Goal: Information Seeking & Learning: Check status

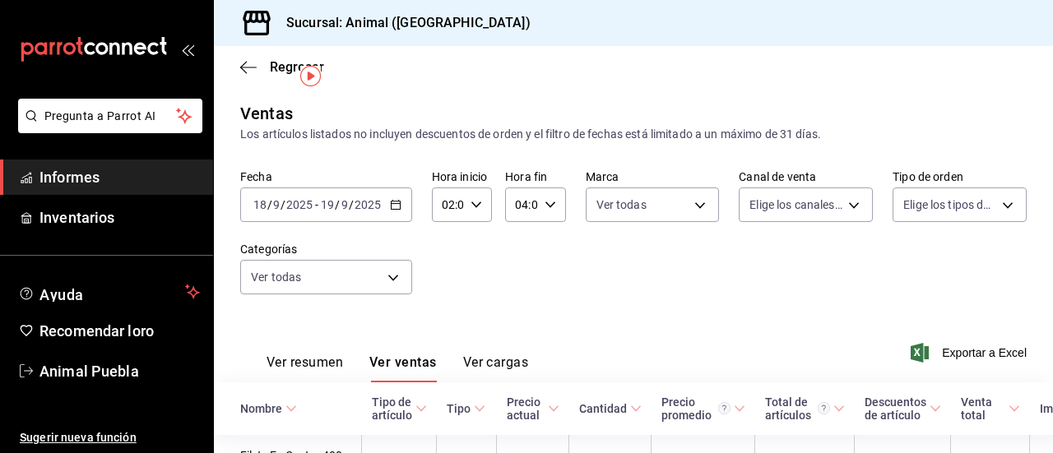
scroll to position [38, 0]
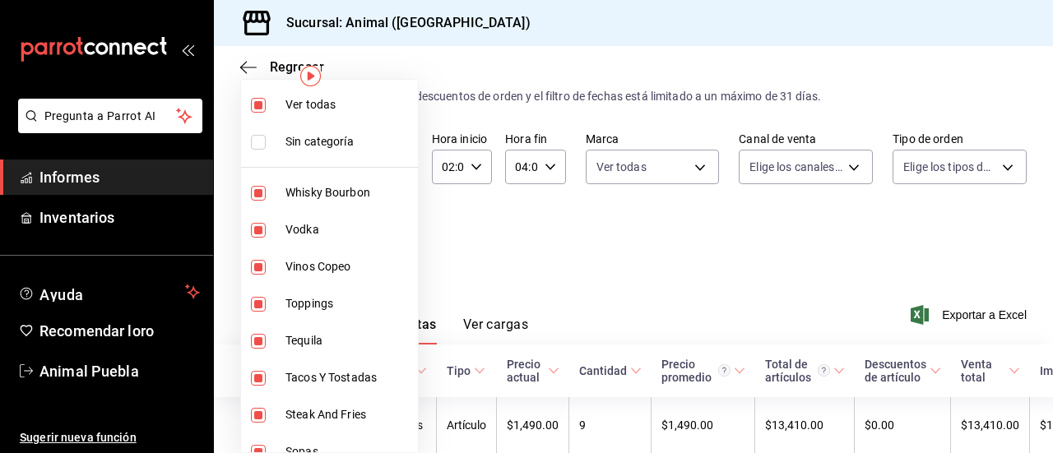
click at [386, 237] on body "Pregunta a Parrot AI Informes Inventarios Ayuda Recomendar loro Animal Puebla S…" at bounding box center [526, 226] width 1053 height 453
click at [528, 259] on div at bounding box center [526, 226] width 1053 height 453
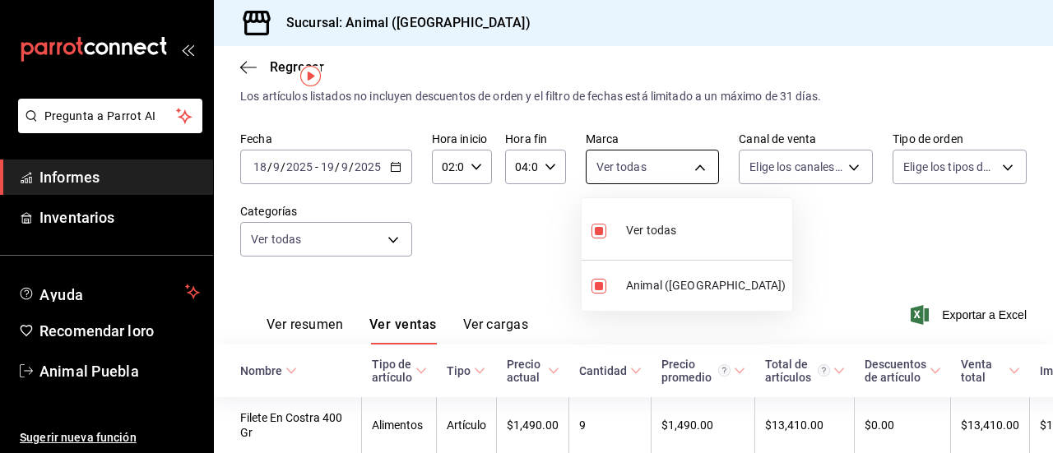
click at [701, 165] on body "Pregunta a Parrot AI Informes Inventarios Ayuda Recomendar loro Animal Puebla S…" at bounding box center [526, 226] width 1053 height 453
click at [666, 241] on div "Ver todas" at bounding box center [634, 228] width 85 height 35
checkbox input "false"
click at [694, 170] on div at bounding box center [526, 226] width 1053 height 453
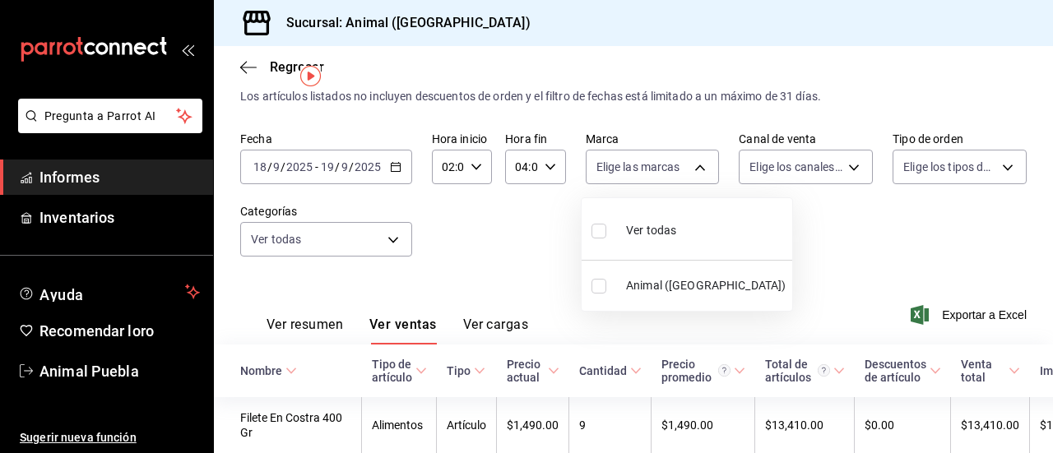
click at [694, 170] on body "Pregunta a Parrot AI Informes Inventarios Ayuda Recomendar loro Animal Puebla S…" at bounding box center [526, 226] width 1053 height 453
click at [650, 235] on font "Ver todas" at bounding box center [651, 230] width 50 height 13
type input "96838179-8fbb-4073-aae3-1789726318c8"
checkbox input "true"
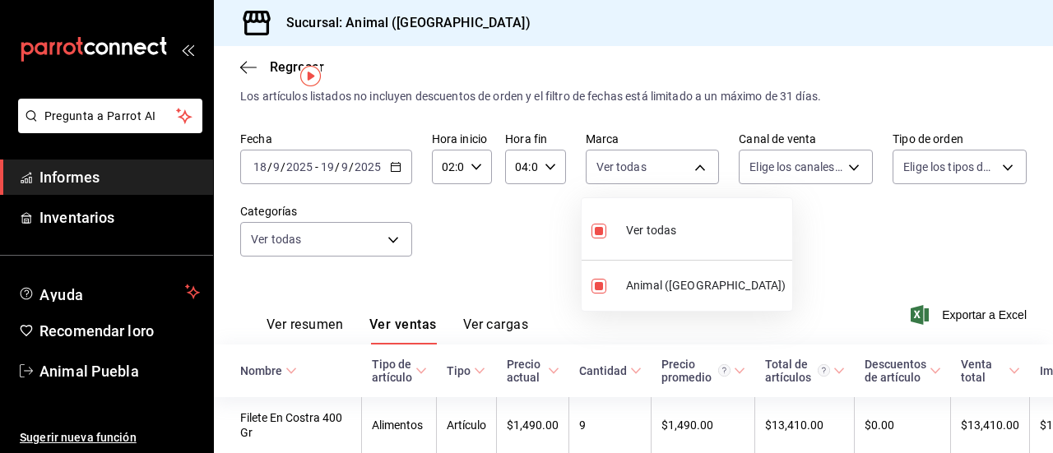
click at [246, 68] on div at bounding box center [526, 226] width 1053 height 453
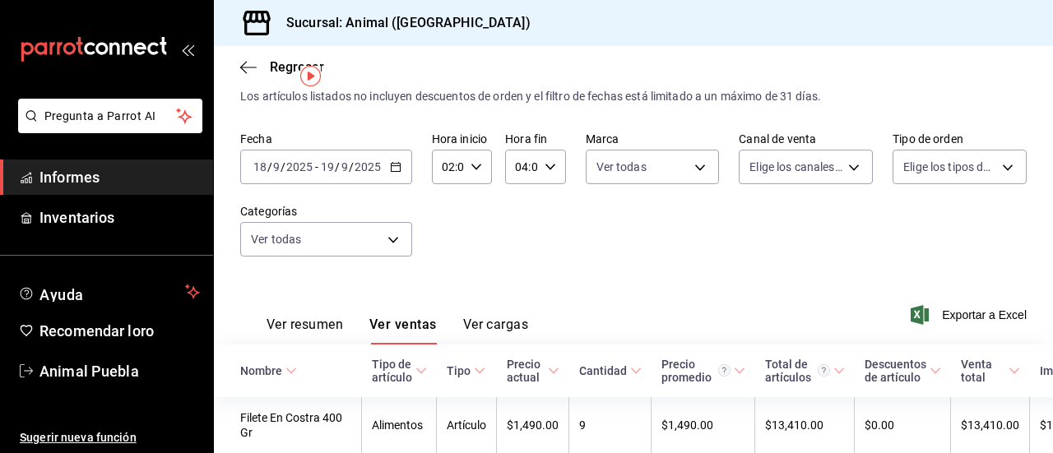
click at [246, 68] on icon "button" at bounding box center [248, 67] width 16 height 15
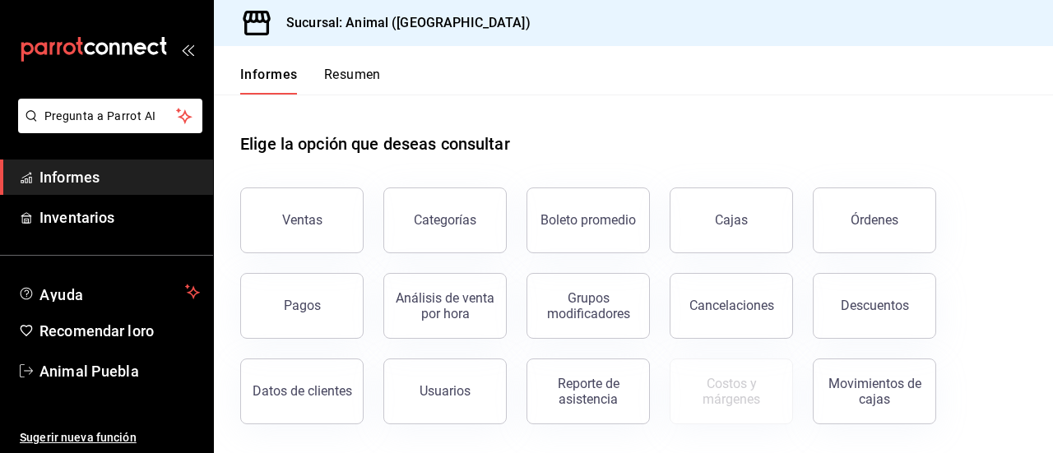
click at [246, 68] on font "Informes" at bounding box center [269, 75] width 58 height 16
click at [328, 230] on button "Ventas" at bounding box center [301, 221] width 123 height 66
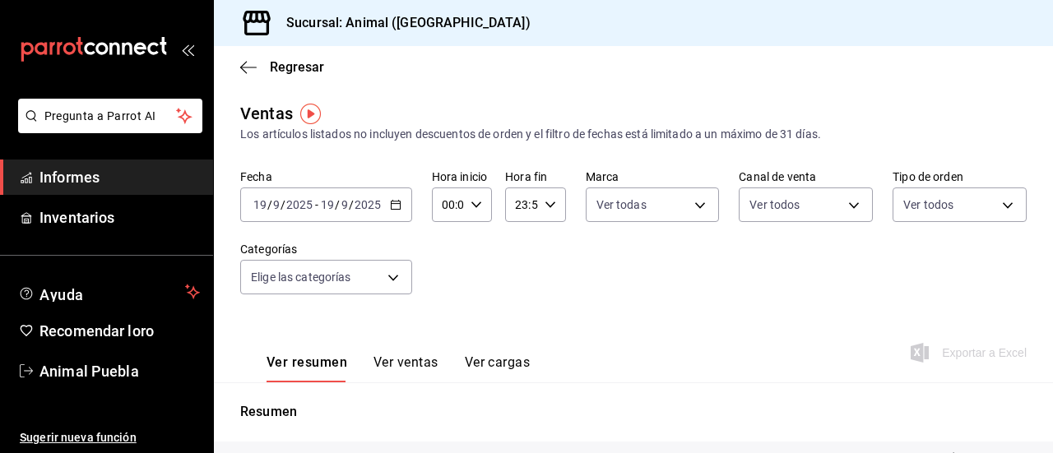
click at [392, 206] on icon "button" at bounding box center [396, 205] width 12 height 12
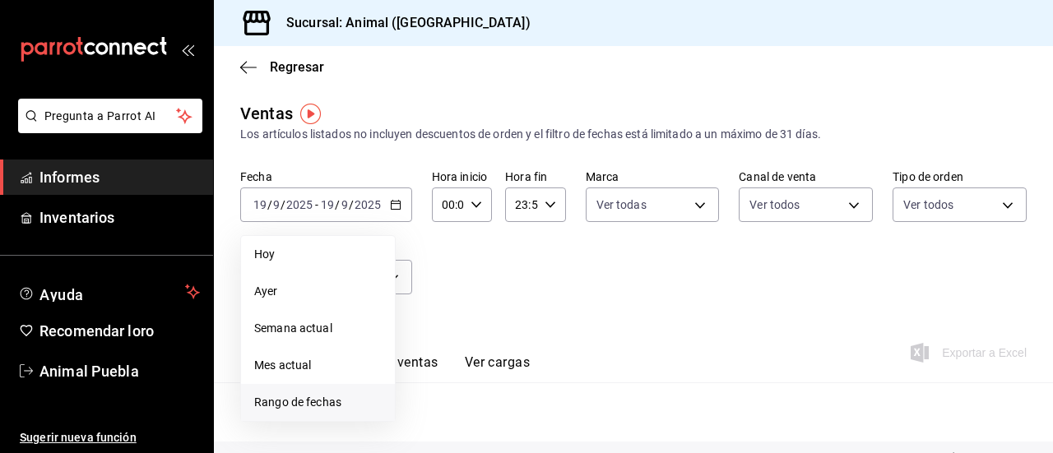
click at [326, 396] on font "Rango de fechas" at bounding box center [297, 402] width 87 height 13
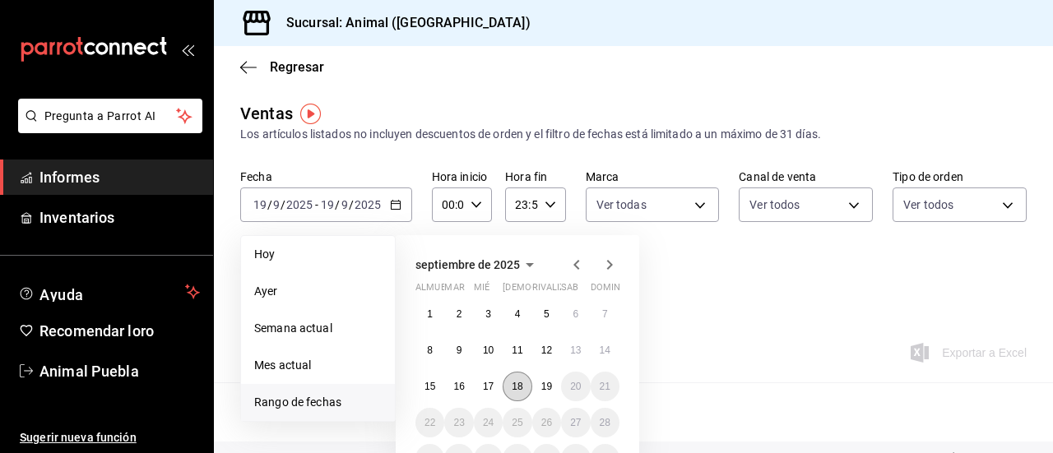
click at [518, 388] on font "18" at bounding box center [517, 387] width 11 height 12
click at [543, 388] on font "19" at bounding box center [546, 387] width 11 height 12
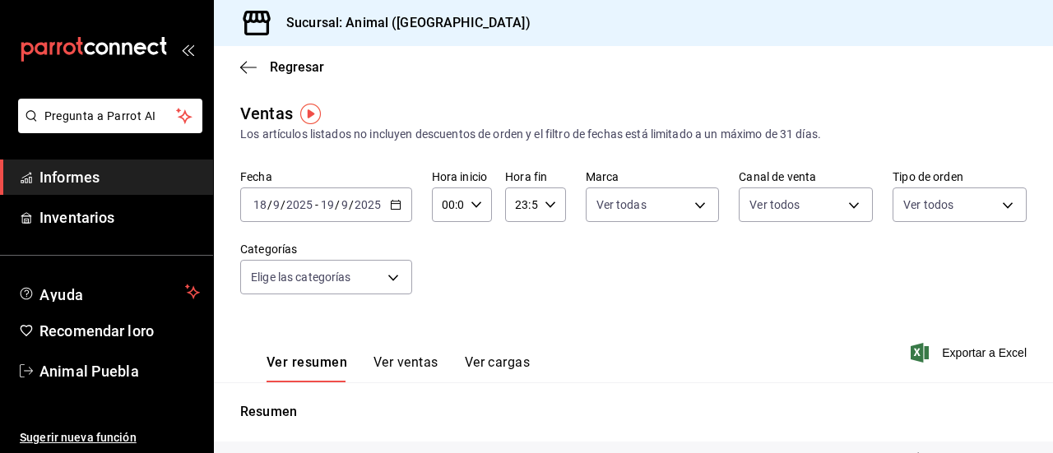
click at [472, 199] on icon "button" at bounding box center [477, 205] width 12 height 12
click at [442, 324] on font "02" at bounding box center [445, 325] width 13 height 13
type input "02:00"
click at [606, 283] on div at bounding box center [526, 226] width 1053 height 453
click at [522, 204] on input "23:59" at bounding box center [521, 204] width 32 height 33
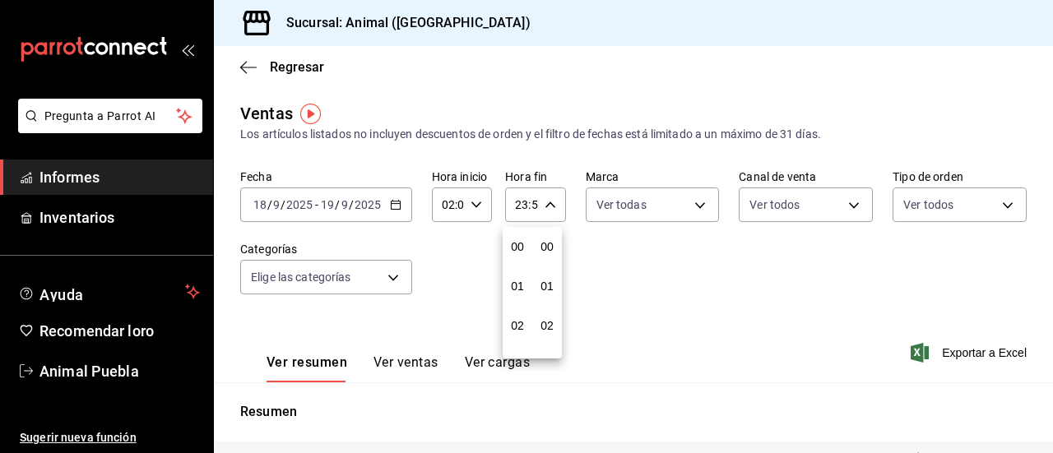
scroll to position [2238, 0]
click at [512, 258] on font "21" at bounding box center [517, 259] width 13 height 13
drag, startPoint x: 512, startPoint y: 258, endPoint x: 472, endPoint y: 277, distance: 43.8
click at [472, 277] on div at bounding box center [526, 226] width 1053 height 453
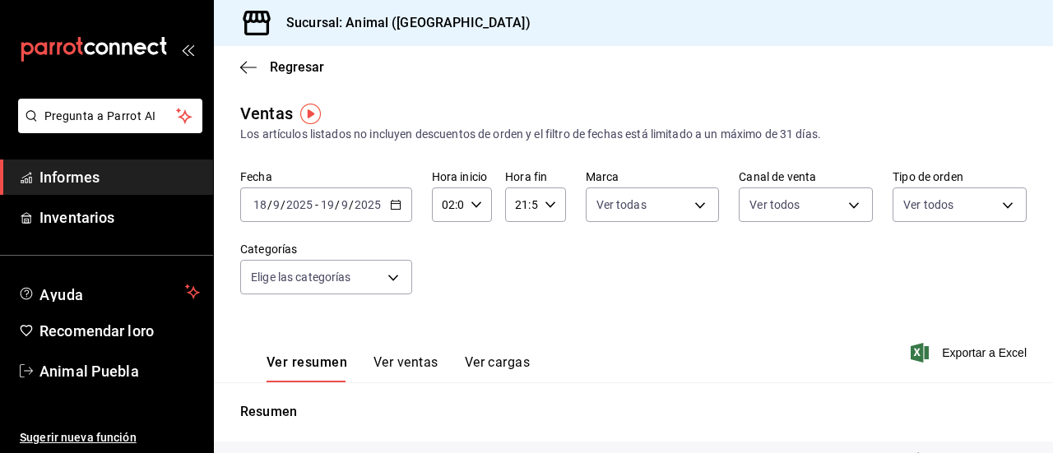
click at [535, 205] on div "21:59 Hora fin" at bounding box center [535, 205] width 60 height 35
click at [549, 207] on div at bounding box center [526, 226] width 1053 height 453
click at [530, 204] on input "21:59" at bounding box center [521, 204] width 32 height 33
click at [536, 209] on div at bounding box center [526, 226] width 1053 height 453
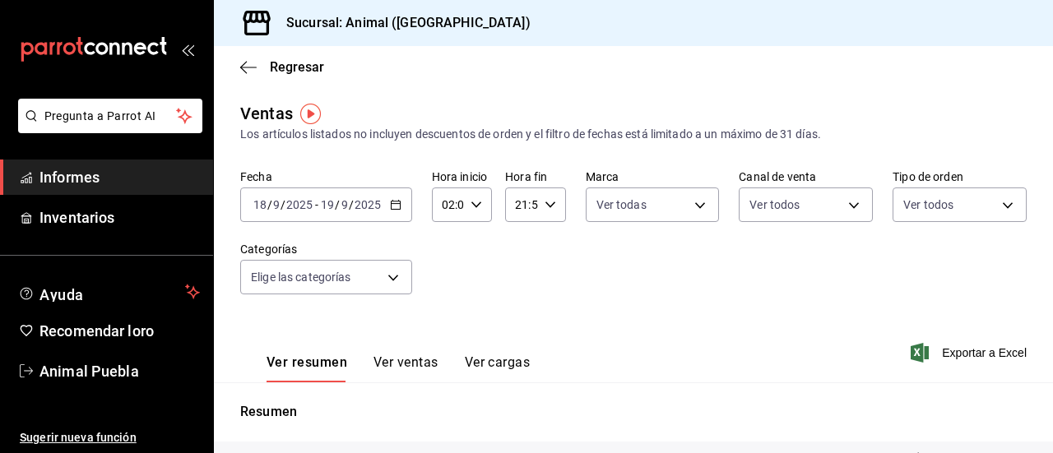
click at [536, 209] on div at bounding box center [526, 226] width 1053 height 453
click at [532, 202] on input "21:59" at bounding box center [521, 204] width 32 height 33
click at [532, 202] on div at bounding box center [526, 226] width 1053 height 453
click at [522, 207] on input "2_:59" at bounding box center [521, 204] width 32 height 33
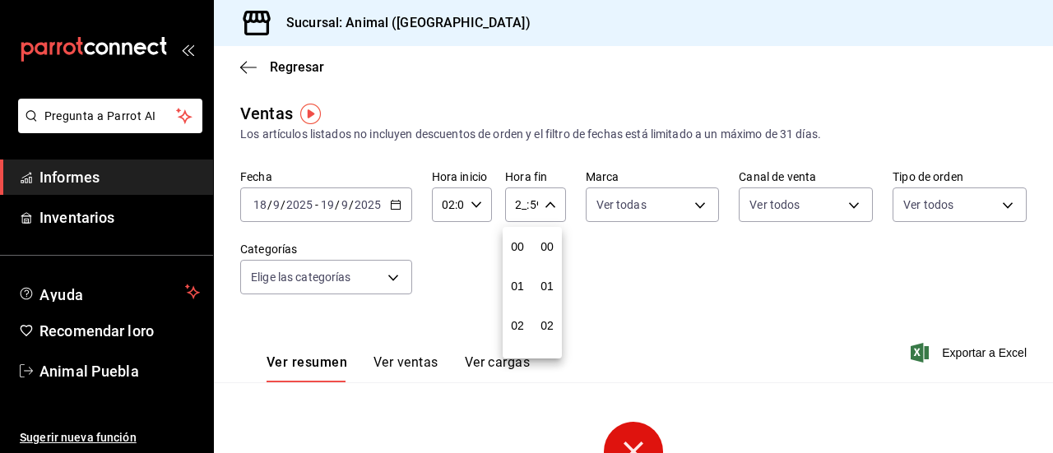
scroll to position [2238, 0]
click at [513, 290] on font "01" at bounding box center [517, 286] width 13 height 13
type input "01:59"
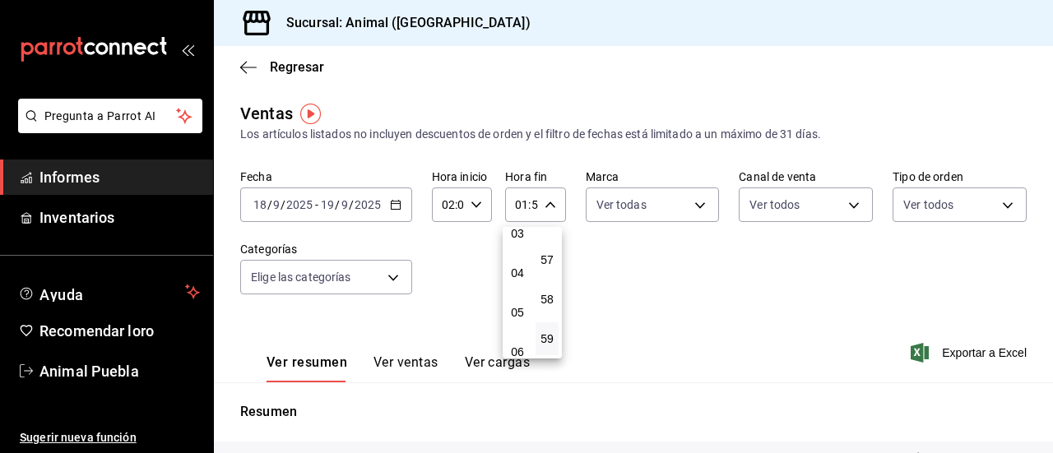
scroll to position [99, 0]
click at [506, 171] on button "01" at bounding box center [517, 187] width 23 height 33
click at [517, 300] on font "04" at bounding box center [517, 305] width 13 height 13
click at [551, 254] on font "57" at bounding box center [547, 259] width 13 height 13
type input "04:57"
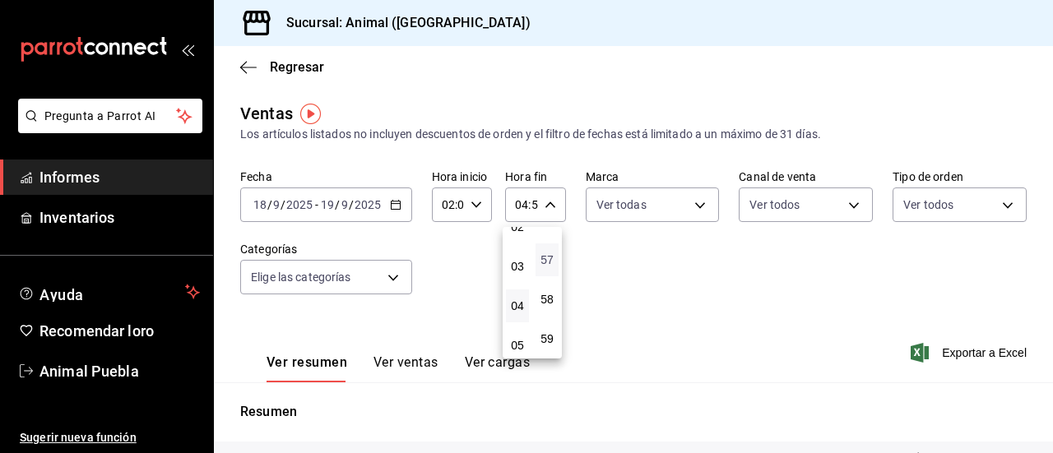
click at [551, 254] on font "57" at bounding box center [547, 259] width 13 height 13
click at [550, 261] on font "57" at bounding box center [547, 259] width 13 height 13
click at [550, 261] on button "00" at bounding box center [547, 246] width 23 height 33
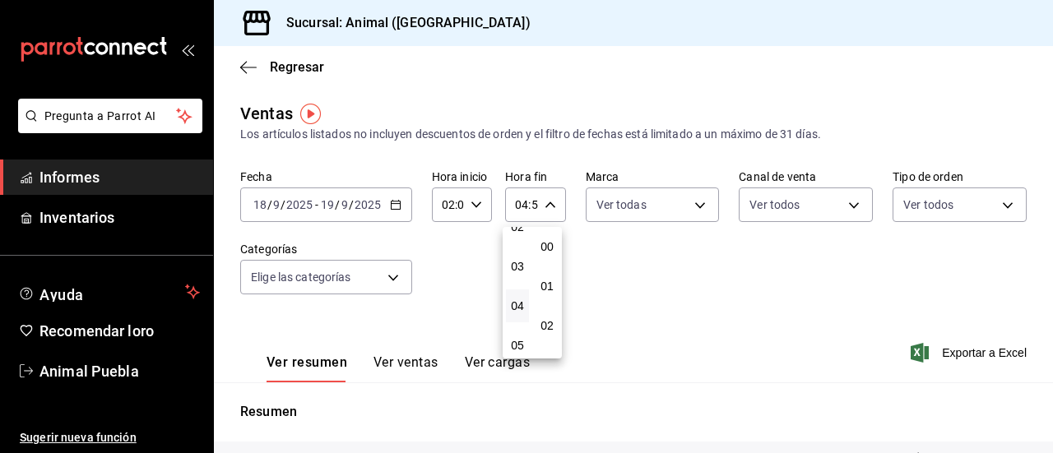
type input "04:00"
click at [626, 252] on div at bounding box center [526, 226] width 1053 height 453
click at [626, 252] on div "Fecha [DATE] [DATE] - [DATE] [DATE] Hora inicio 02:00 Hora inicio Hora fin 04:0…" at bounding box center [633, 241] width 787 height 145
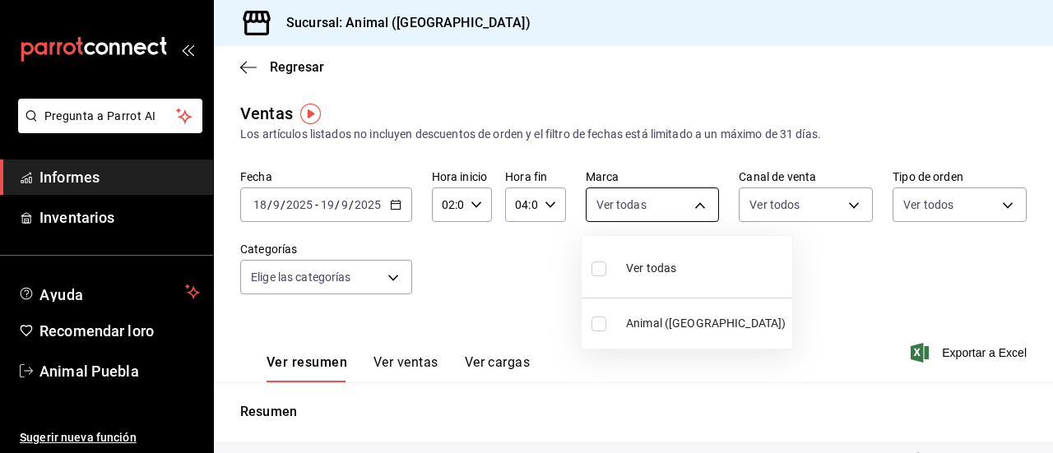
click at [693, 190] on body "Pregunta a Parrot AI Informes Inventarios Ayuda Recomendar loro Animal Puebla S…" at bounding box center [526, 226] width 1053 height 453
click at [693, 190] on div at bounding box center [526, 226] width 1053 height 453
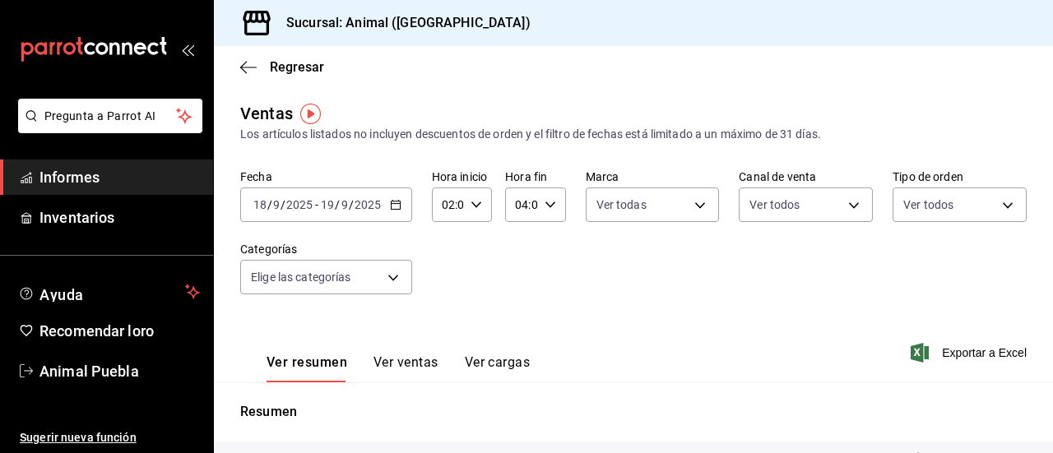
click at [618, 294] on div "Fecha [DATE] [DATE] - [DATE] [DATE] Hora inicio 02:00 Hora inicio Hora fin 04:0…" at bounding box center [633, 241] width 787 height 145
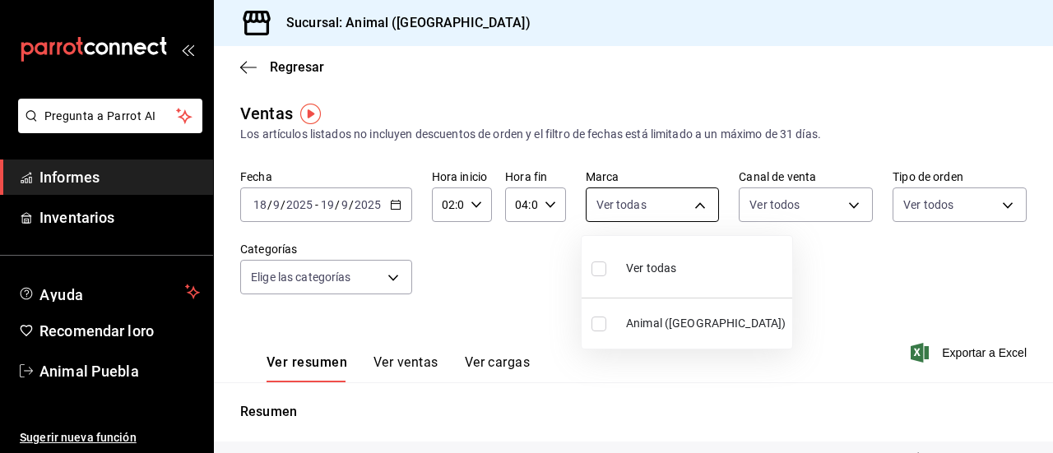
click at [688, 209] on body "Pregunta a Parrot AI Informes Inventarios Ayuda Recomendar loro Animal Puebla S…" at bounding box center [526, 226] width 1053 height 453
click at [599, 266] on input "checkbox" at bounding box center [599, 269] width 15 height 15
checkbox input "true"
type input "96838179-8fbb-4073-aae3-1789726318c8"
checkbox input "true"
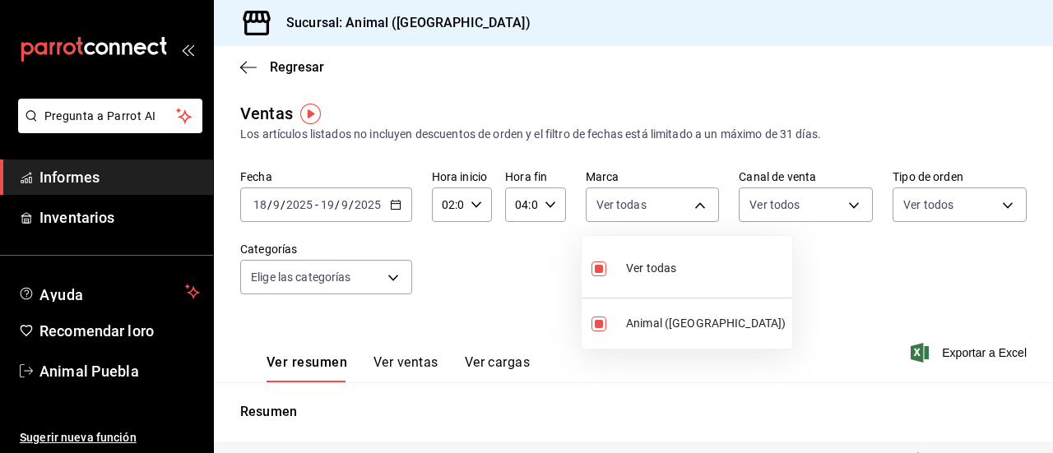
click at [843, 207] on div at bounding box center [526, 226] width 1053 height 453
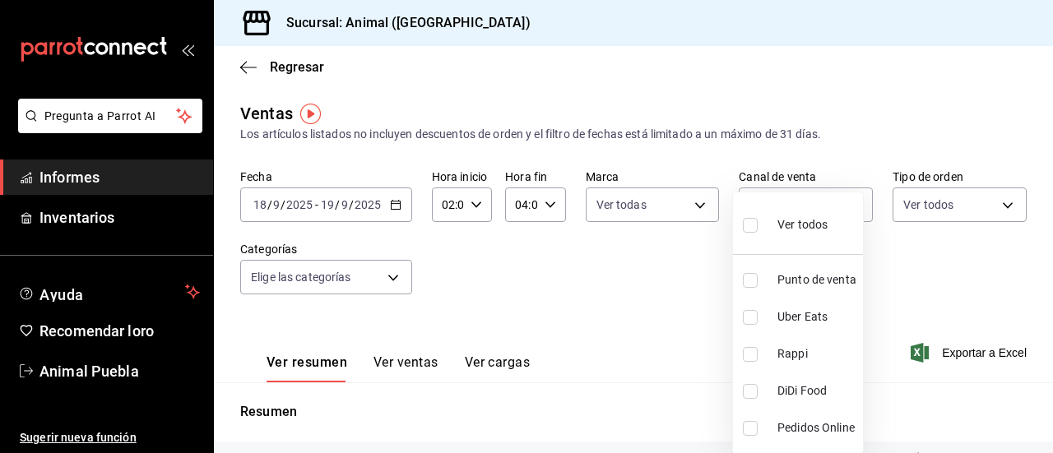
click at [843, 207] on body "Pregunta a Parrot AI Informes Inventarios Ayuda Recomendar loro Animal Puebla S…" at bounding box center [526, 226] width 1053 height 453
click at [753, 225] on input "checkbox" at bounding box center [750, 225] width 15 height 15
checkbox input "true"
type input "PARROT,UBER_EATS,RAPPI,DIDI_FOOD,ONLINE"
checkbox input "true"
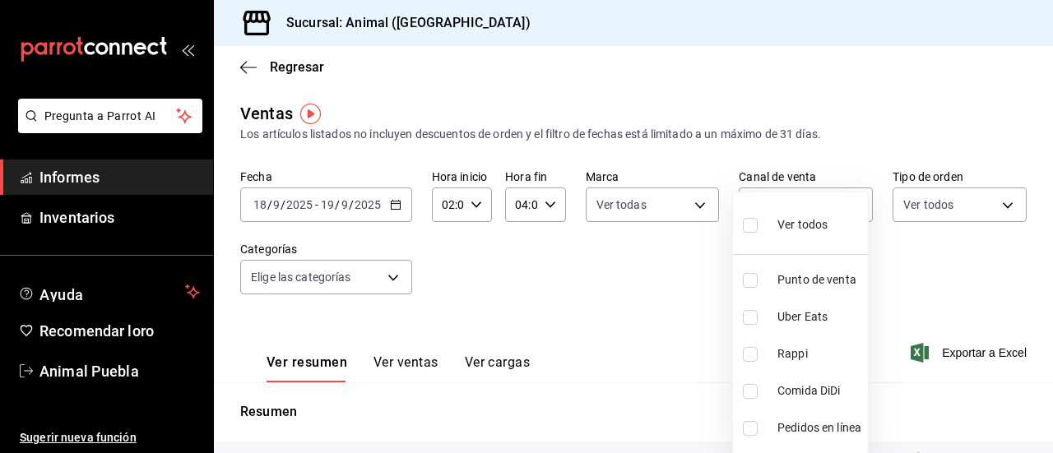
checkbox input "true"
click at [998, 205] on div at bounding box center [526, 226] width 1053 height 453
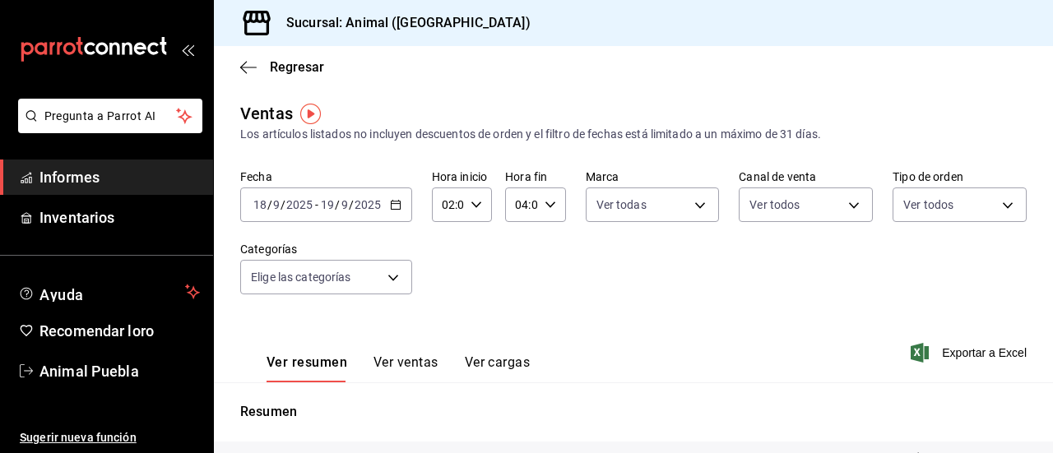
click at [998, 205] on body "Pregunta a Parrot AI Informes Inventarios Ayuda Recomendar loro Animal Puebla S…" at bounding box center [526, 226] width 1053 height 453
click at [903, 268] on input "checkbox" at bounding box center [901, 269] width 15 height 15
checkbox input "true"
type input "89cc3392-1a89-49ed-91c4-e66ea58282e1,025cf6ae-25b7-4698-bb98-3d77af74a196,EXTER…"
checkbox input "true"
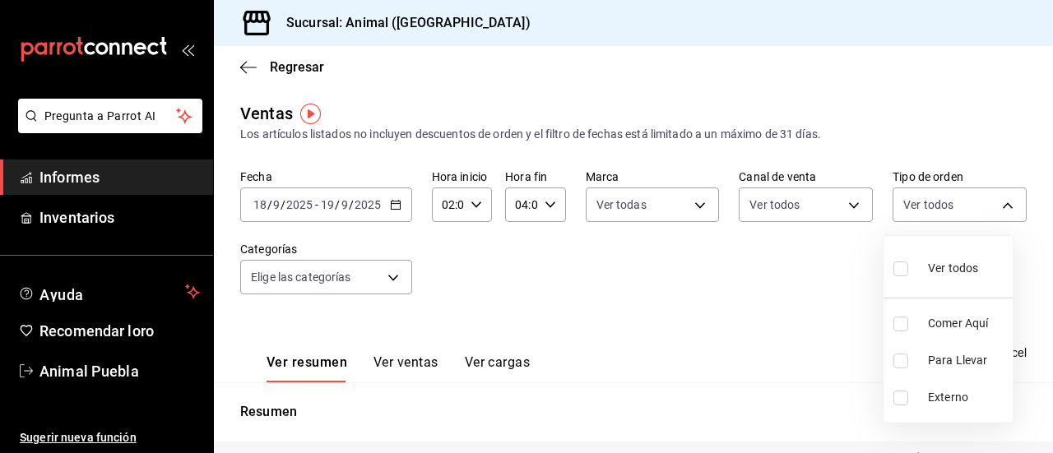
checkbox input "true"
click at [518, 291] on div at bounding box center [526, 226] width 1053 height 453
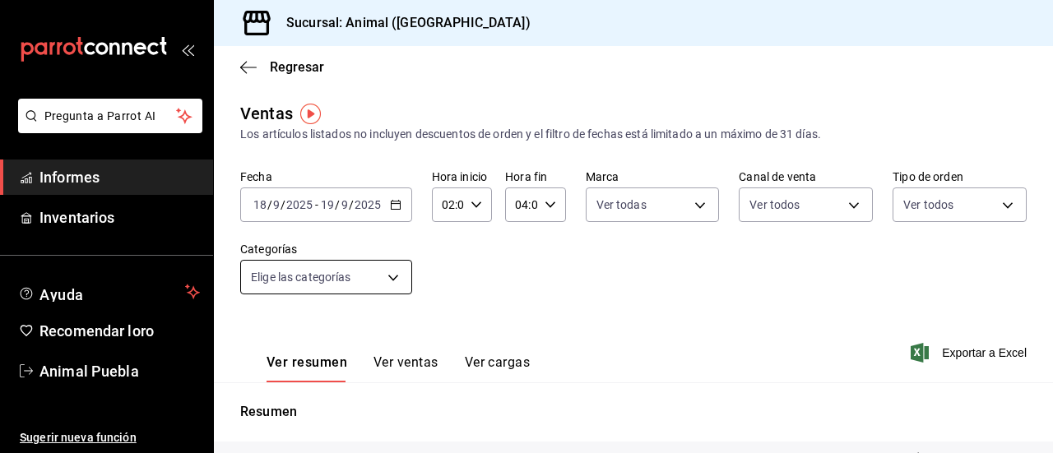
click at [392, 281] on body "Pregunta a Parrot AI Informes Inventarios Ayuda Recomendar loro Animal Puebla S…" at bounding box center [526, 226] width 1053 height 453
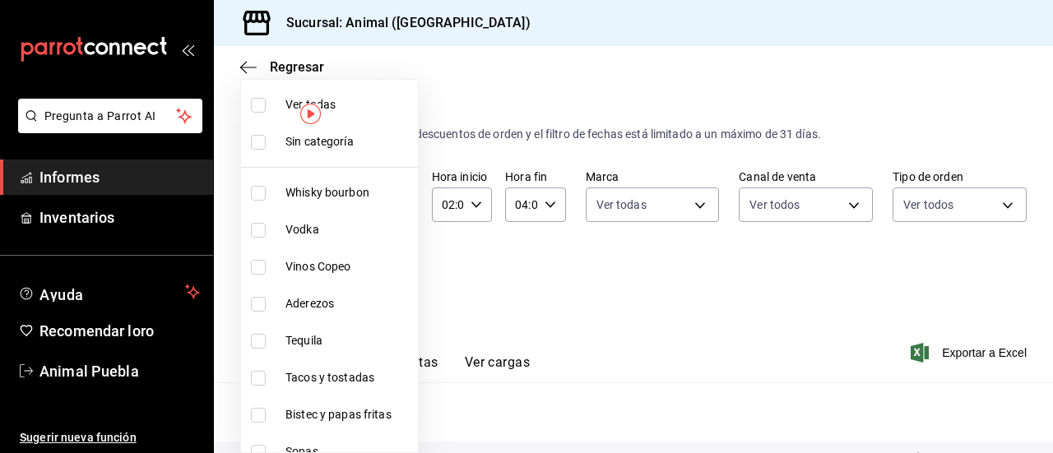
click at [347, 100] on span "Ver todas" at bounding box center [349, 104] width 126 height 17
type input "696422f3-042f-4992-a796-20cec1d2addd,ab2f2cdd-2d2d-455a-bd59-969ed93fbee5,5744a…"
checkbox input "true"
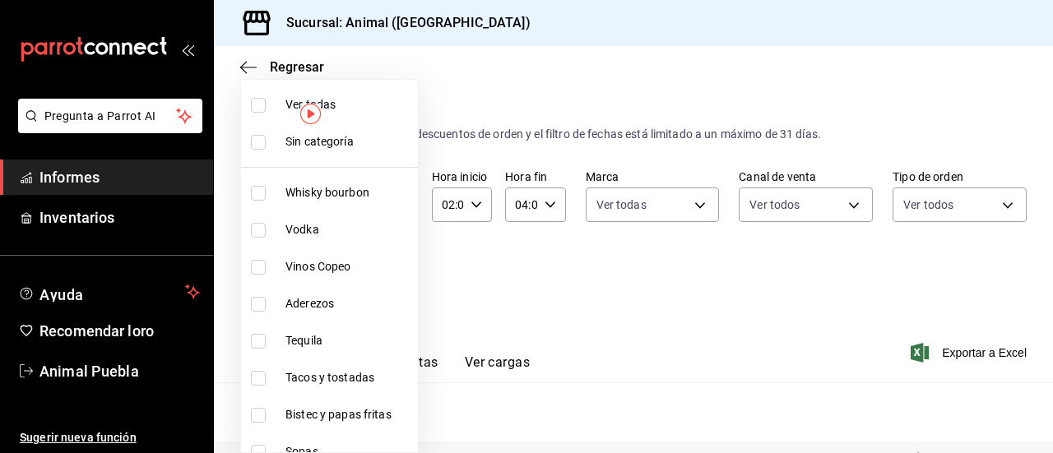
checkbox input "true"
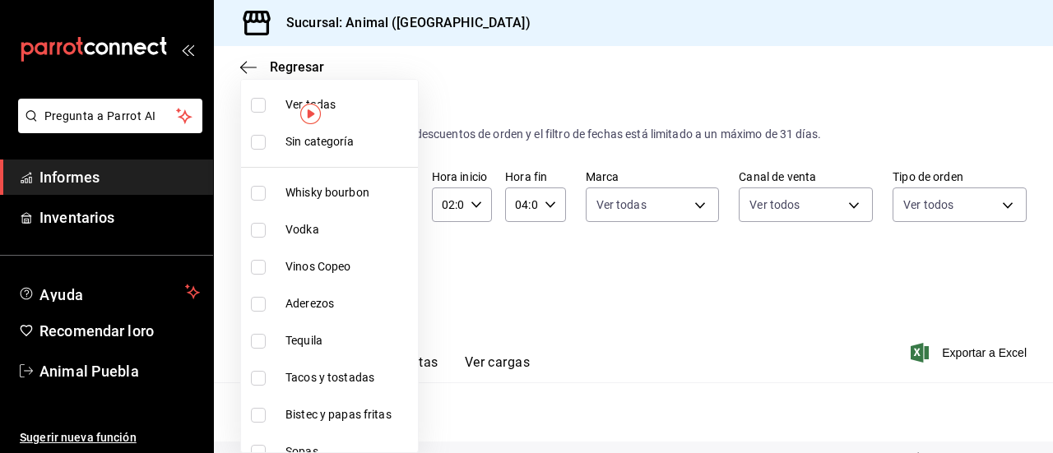
checkbox input "true"
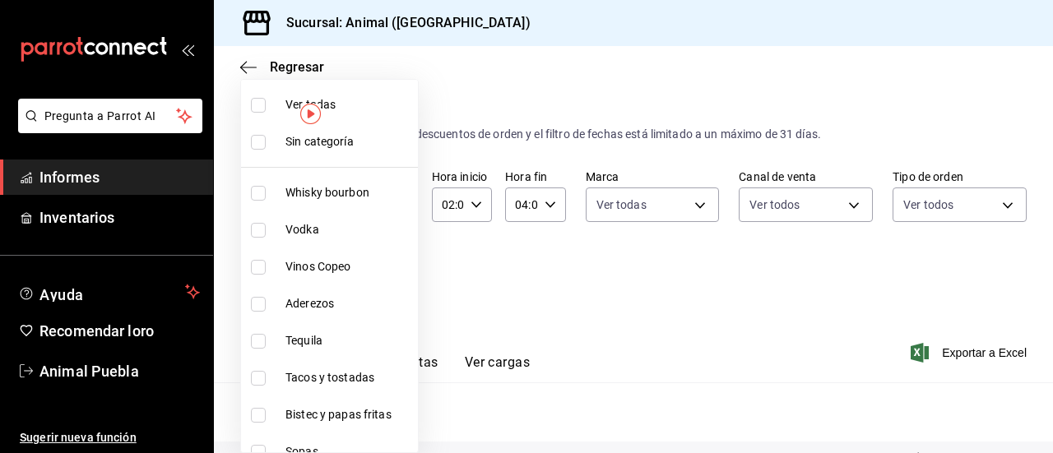
checkbox input "true"
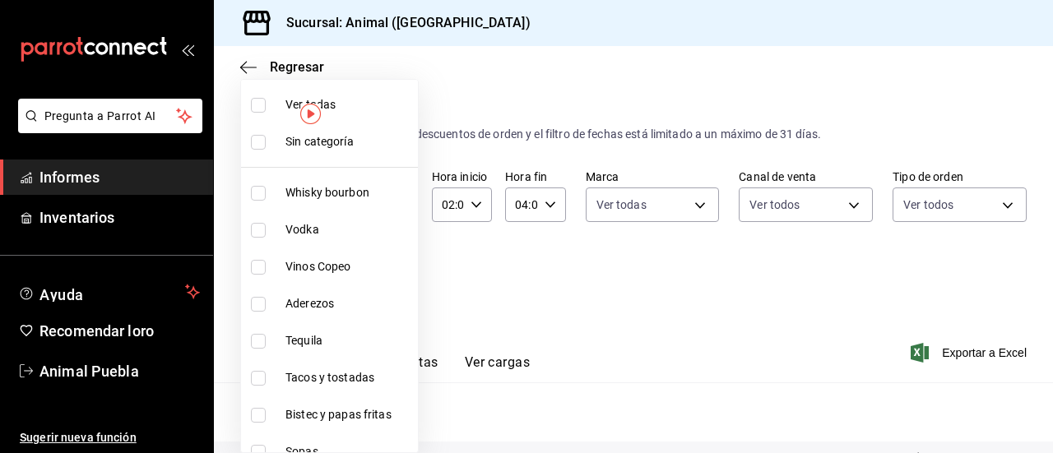
checkbox input "true"
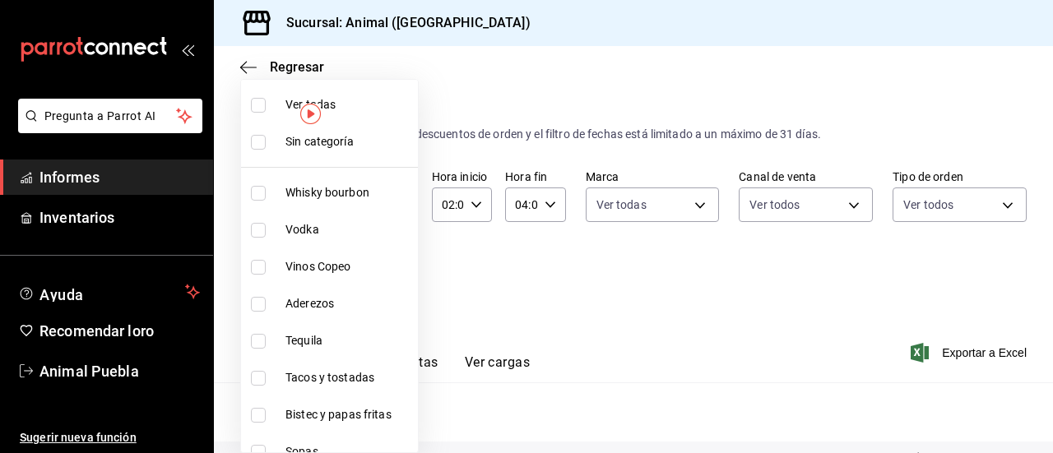
checkbox input "true"
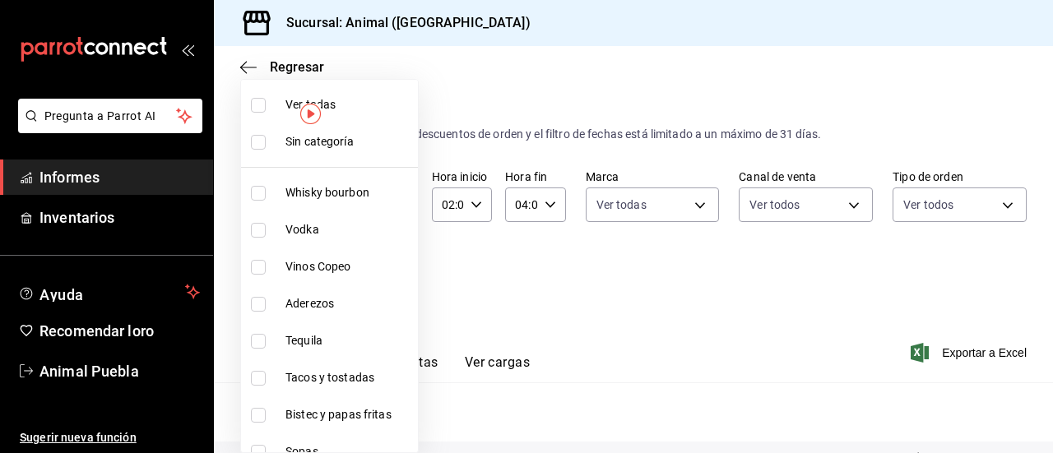
checkbox input "true"
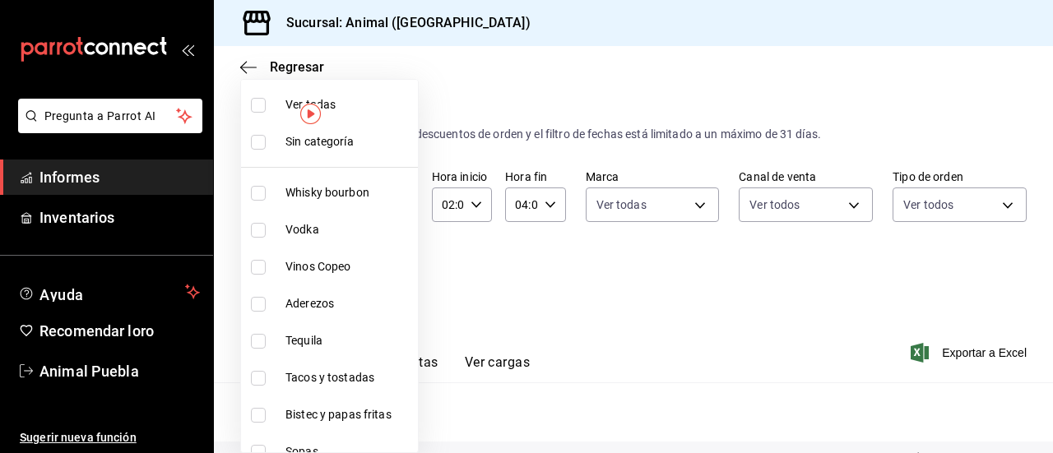
checkbox input "true"
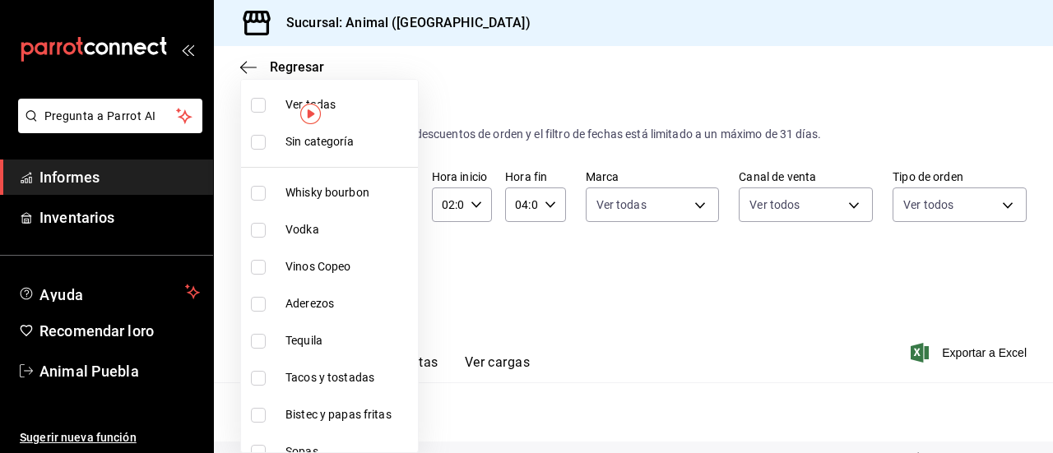
checkbox input "true"
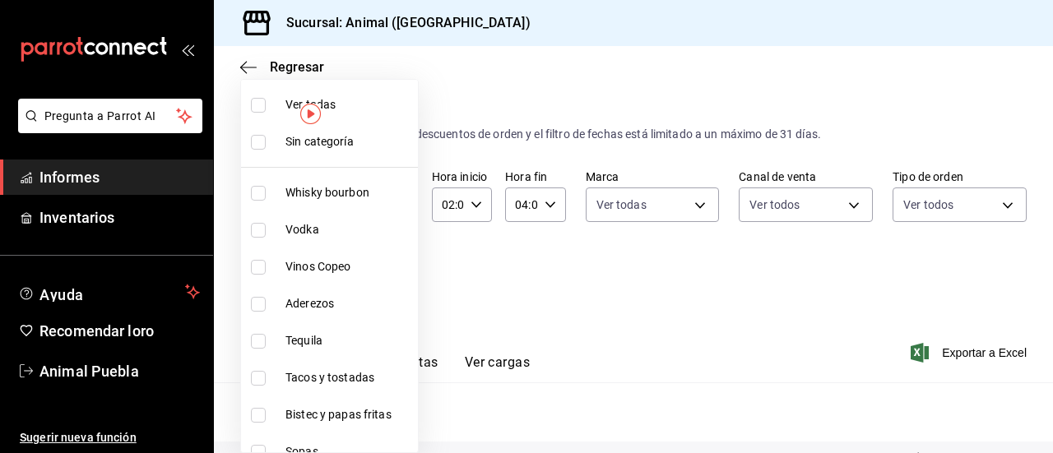
checkbox input "true"
click at [534, 278] on div at bounding box center [526, 226] width 1053 height 453
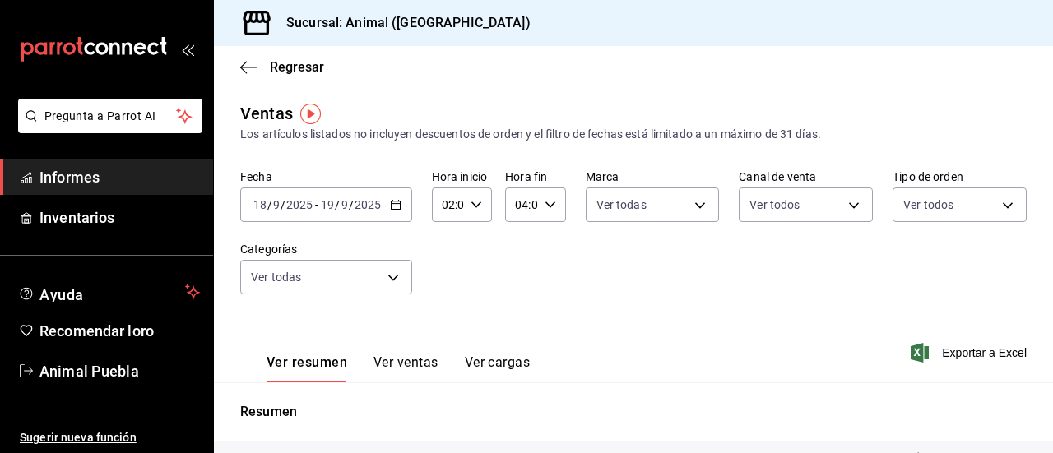
click at [415, 361] on font "Ver ventas" at bounding box center [406, 363] width 65 height 16
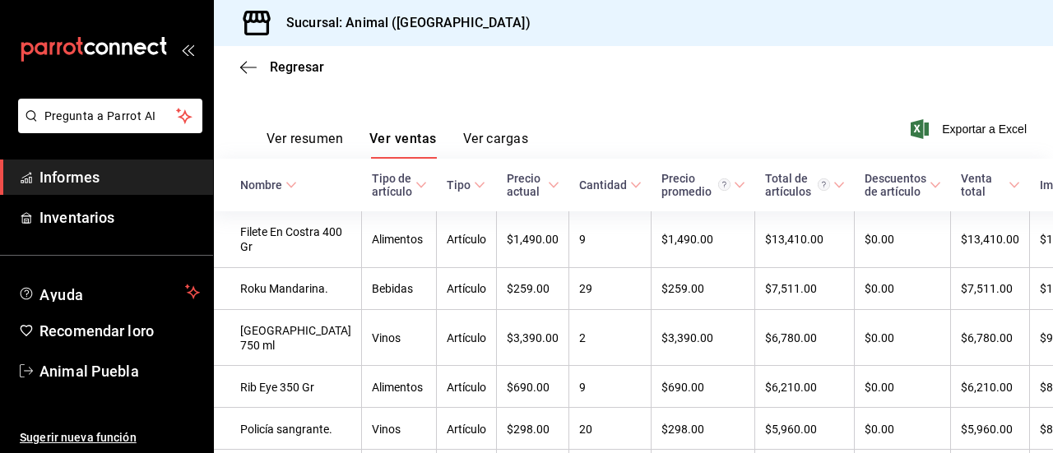
scroll to position [230, 0]
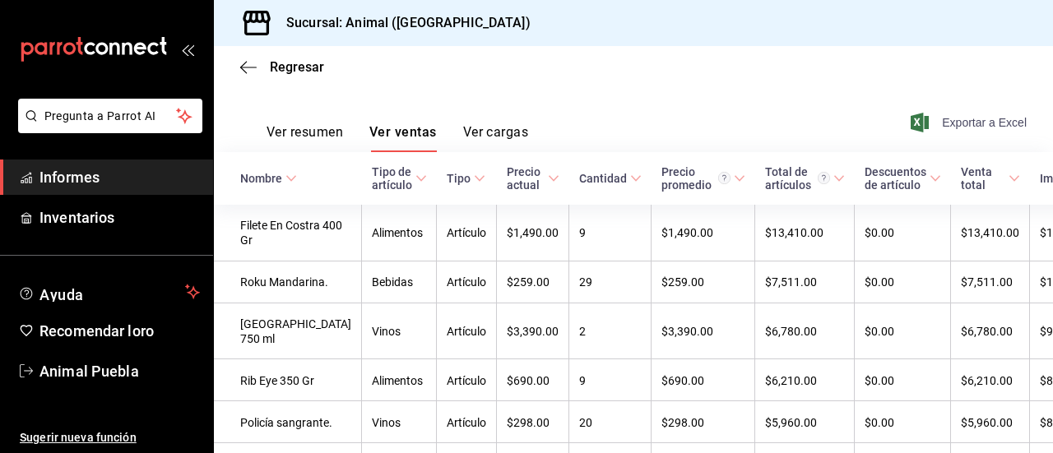
click at [949, 118] on font "Exportar a Excel" at bounding box center [984, 122] width 85 height 13
click at [253, 64] on icon "button" at bounding box center [248, 67] width 16 height 15
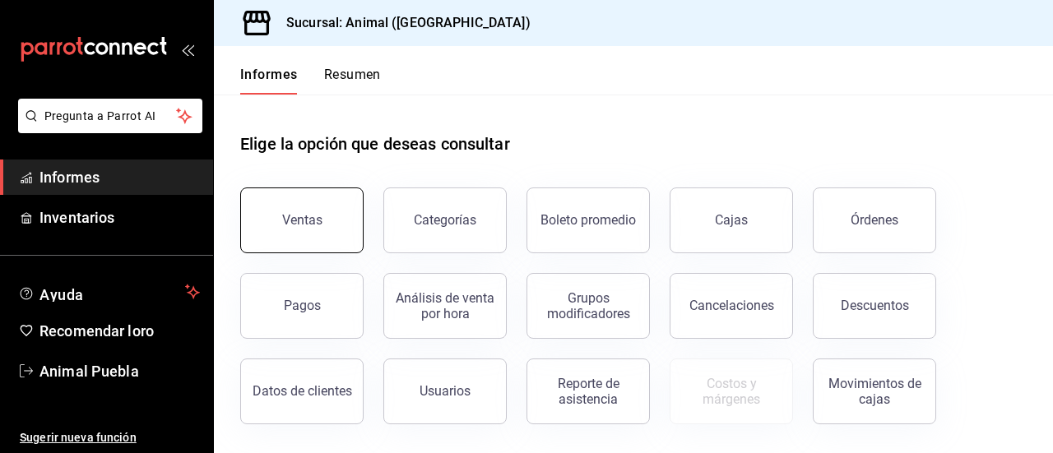
click at [337, 221] on button "Ventas" at bounding box center [301, 221] width 123 height 66
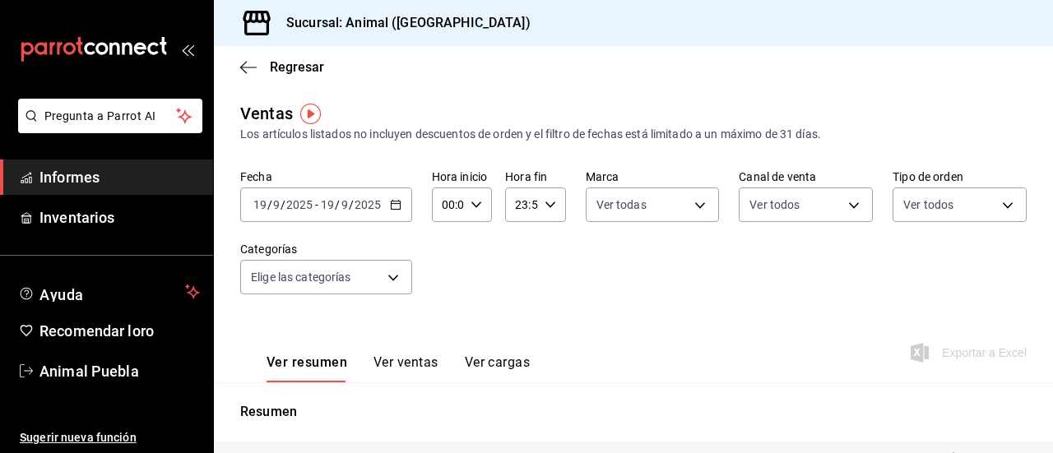
click at [393, 207] on icon "button" at bounding box center [396, 205] width 12 height 12
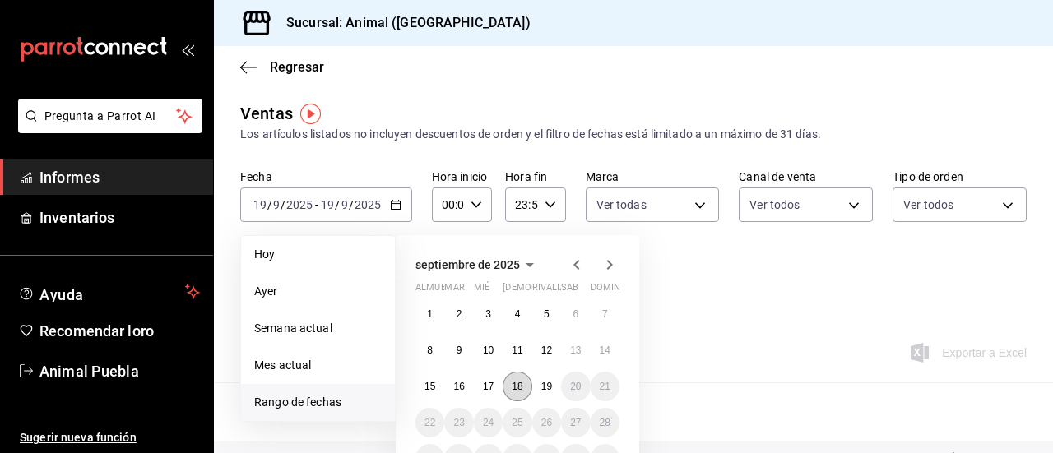
click at [524, 386] on button "18" at bounding box center [517, 387] width 29 height 30
click at [538, 389] on button "19" at bounding box center [546, 387] width 29 height 30
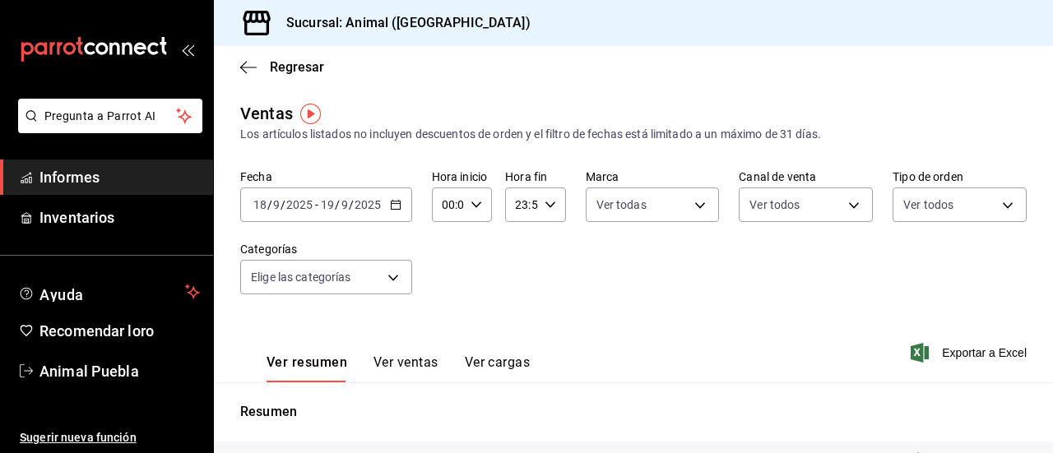
click at [453, 205] on input "00:00" at bounding box center [448, 204] width 32 height 33
click at [443, 321] on font "02" at bounding box center [445, 325] width 13 height 13
type input "02:00"
click at [544, 208] on div at bounding box center [526, 226] width 1053 height 453
click at [545, 208] on icon "button" at bounding box center [551, 205] width 12 height 12
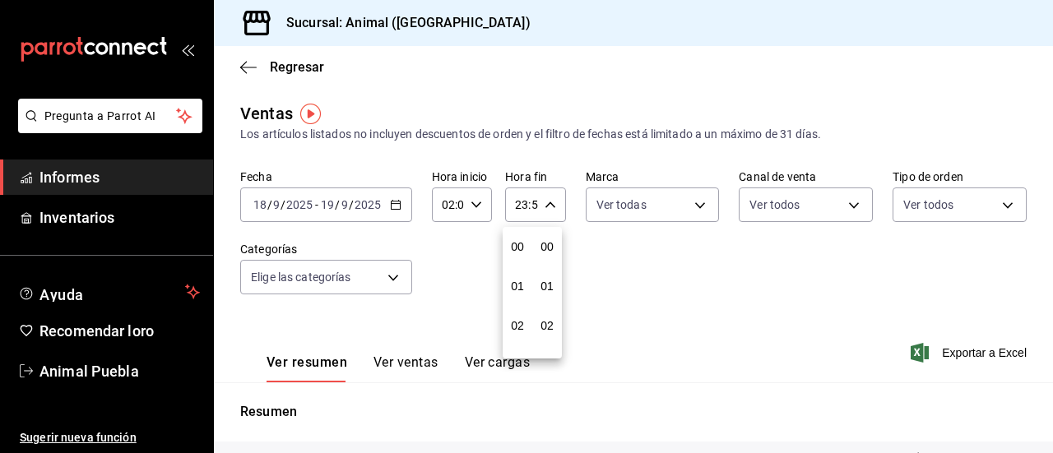
scroll to position [2238, 0]
click at [518, 264] on font "21" at bounding box center [517, 259] width 13 height 13
type input "21:59"
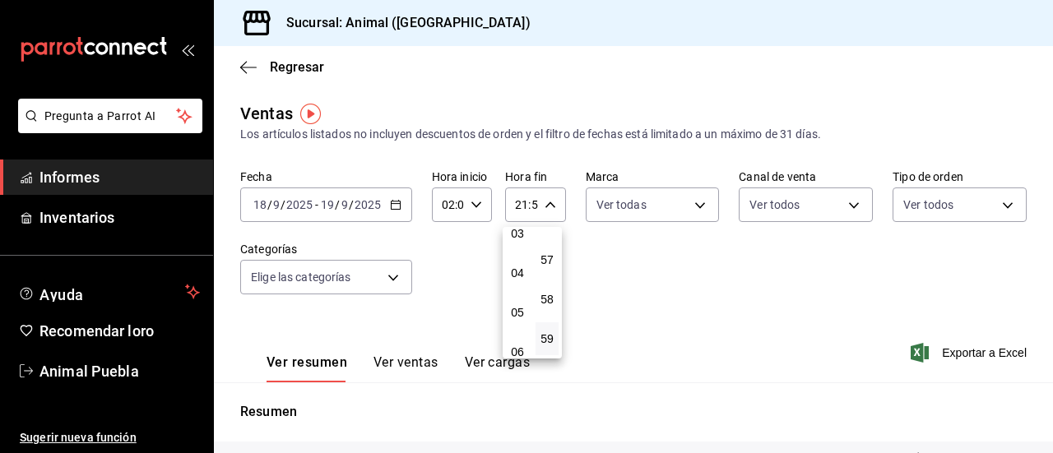
click at [518, 264] on button "04" at bounding box center [517, 273] width 23 height 33
click at [547, 256] on font "57" at bounding box center [547, 259] width 13 height 13
type input "04:57"
click at [547, 244] on font "00" at bounding box center [547, 246] width 13 height 13
type input "04:00"
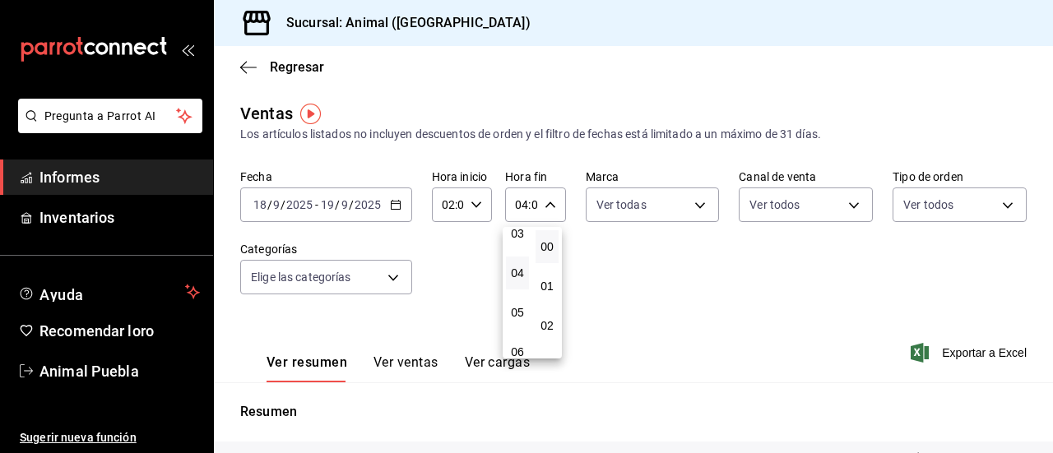
click at [632, 272] on div at bounding box center [526, 226] width 1053 height 453
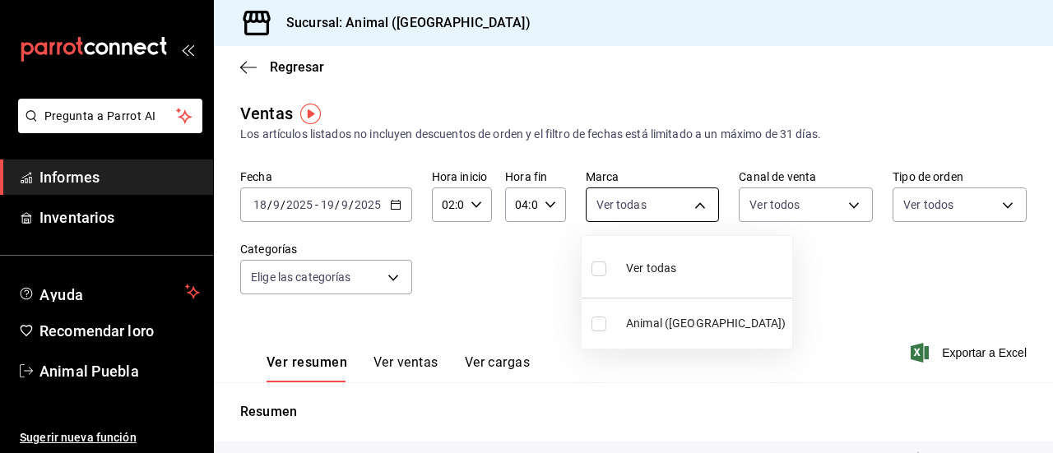
click at [695, 202] on body "Pregunta a Parrot AI Informes Inventarios Ayuda Recomendar loro Animal Puebla S…" at bounding box center [526, 226] width 1053 height 453
click at [649, 267] on font "Ver todas" at bounding box center [651, 268] width 50 height 13
type input "96838179-8fbb-4073-aae3-1789726318c8"
checkbox input "true"
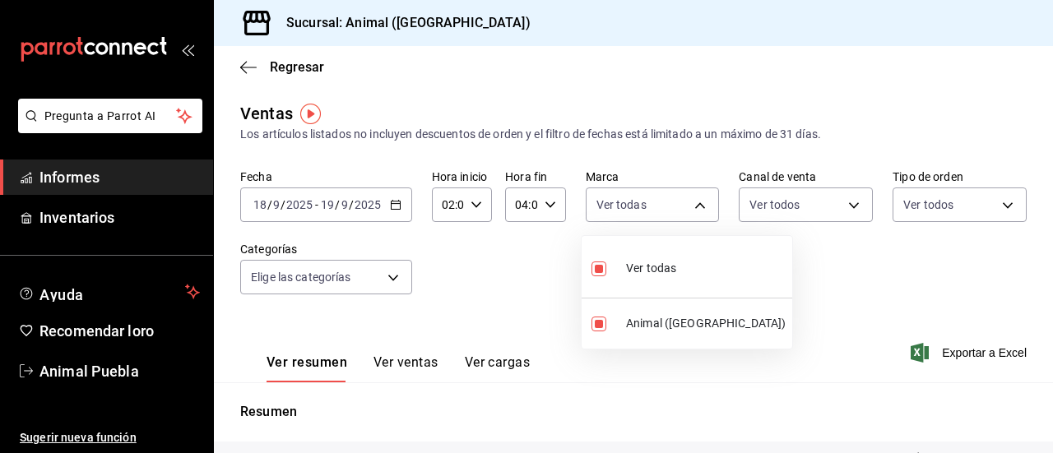
click at [849, 209] on div at bounding box center [526, 226] width 1053 height 453
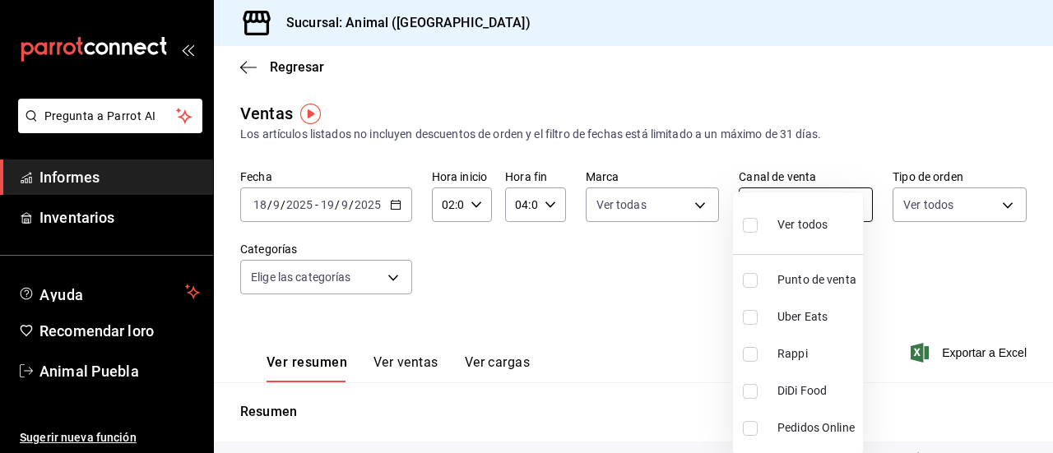
click at [842, 197] on body "Pregunta a Parrot AI Informes Inventarios Ayuda Recomendar loro Animal Puebla S…" at bounding box center [526, 226] width 1053 height 453
click at [810, 228] on font "Ver todos" at bounding box center [803, 224] width 50 height 13
type input "PARROT,UBER_EATS,RAPPI,DIDI_FOOD,ONLINE"
checkbox input "true"
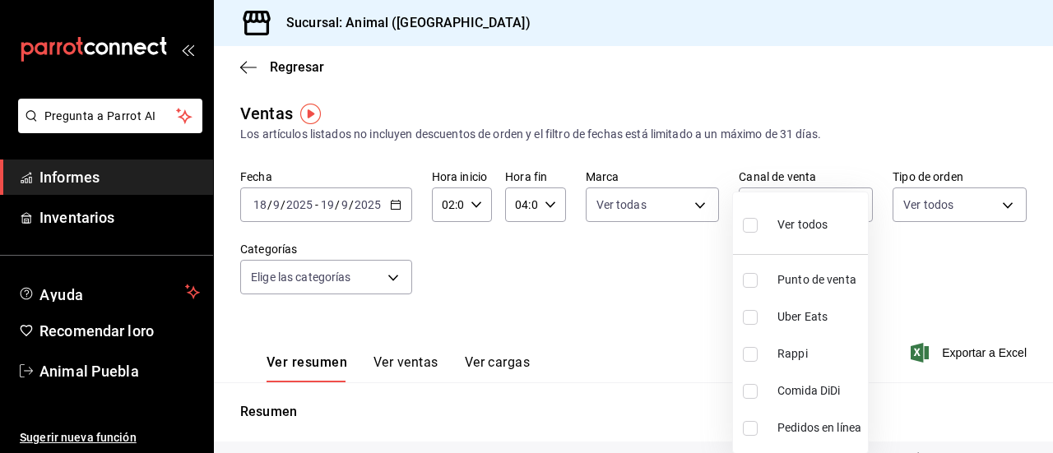
checkbox input "true"
click at [997, 208] on div at bounding box center [526, 226] width 1053 height 453
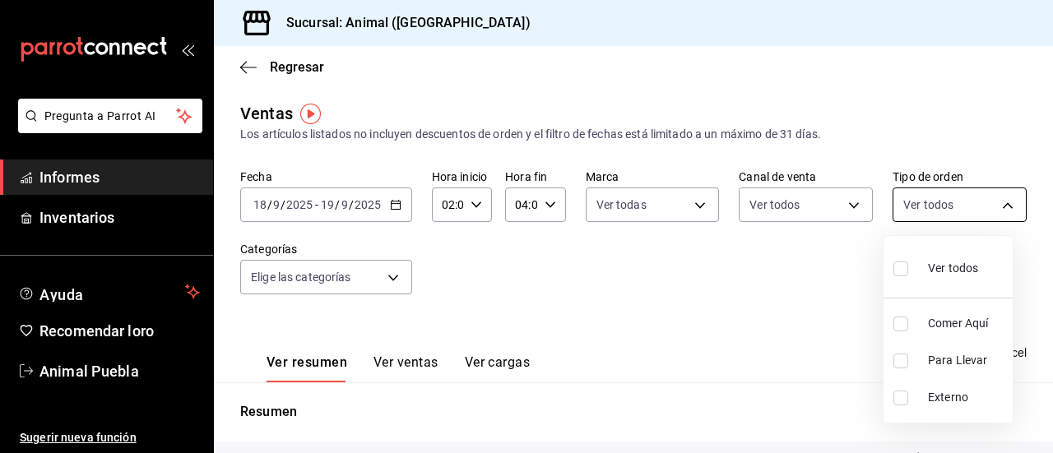
click at [997, 202] on body "Pregunta a Parrot AI Informes Inventarios Ayuda Recomendar loro Animal Puebla S…" at bounding box center [526, 226] width 1053 height 453
click at [963, 263] on font "Ver todos" at bounding box center [953, 268] width 50 height 13
type input "89cc3392-1a89-49ed-91c4-e66ea58282e1,025cf6ae-25b7-4698-bb98-3d77af74a196,EXTER…"
checkbox input "true"
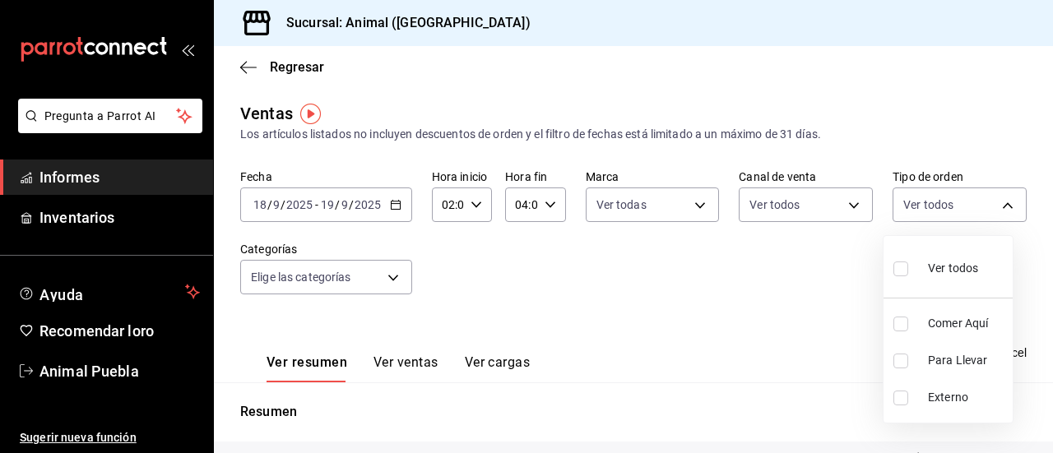
checkbox input "true"
click at [388, 281] on div at bounding box center [526, 226] width 1053 height 453
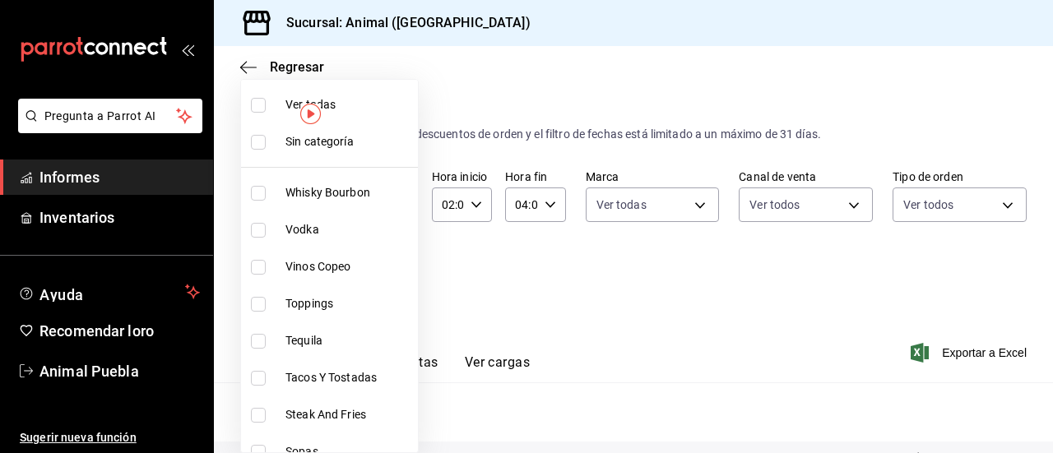
click at [388, 281] on body "Pregunta a Parrot AI Informes Inventarios Ayuda Recomendar loro Animal Puebla S…" at bounding box center [526, 226] width 1053 height 453
click at [371, 101] on span "Ver todas" at bounding box center [349, 104] width 126 height 17
type input "696422f3-042f-4992-a796-20cec1d2addd,ab2f2cdd-2d2d-455a-bd59-969ed93fbee5,5744a…"
checkbox input "true"
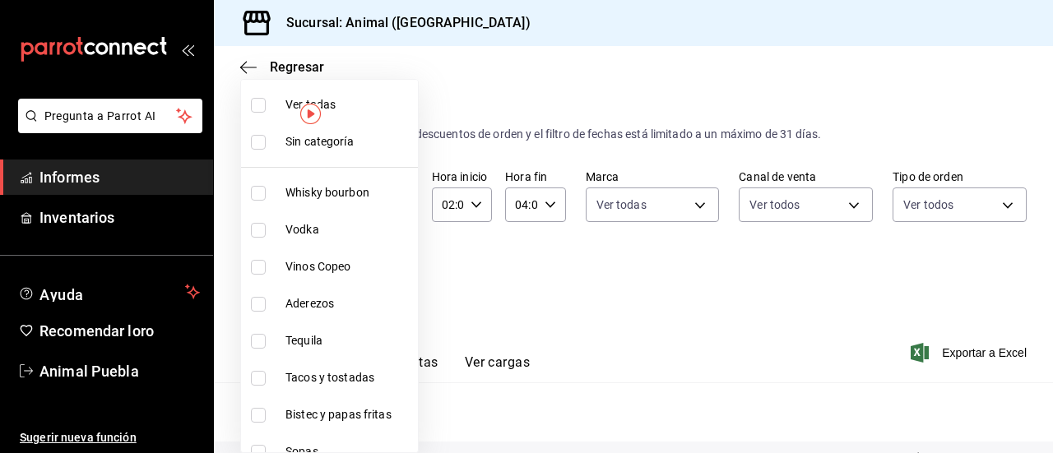
checkbox input "true"
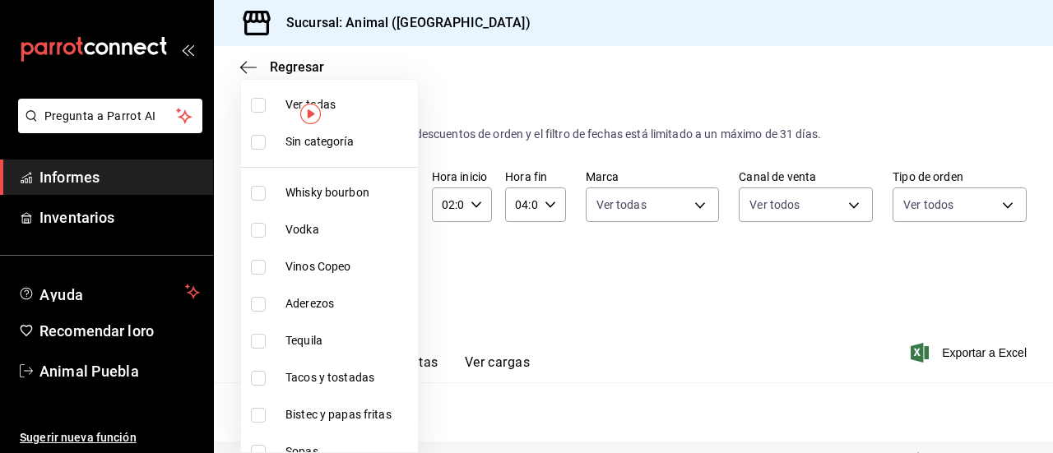
checkbox input "true"
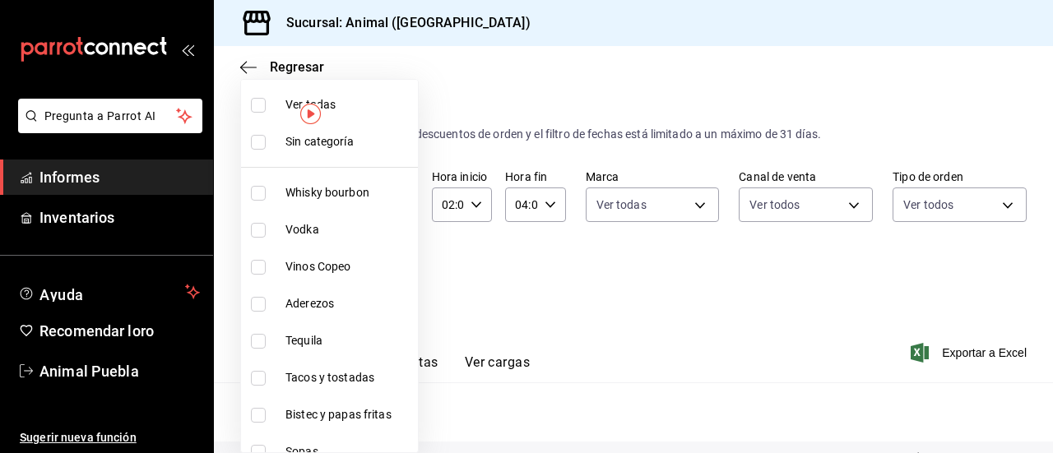
checkbox input "true"
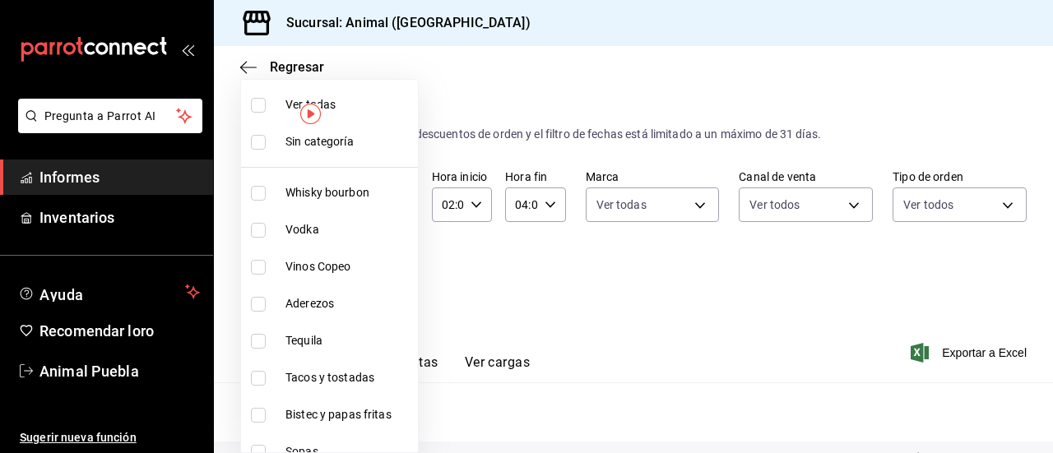
checkbox input "true"
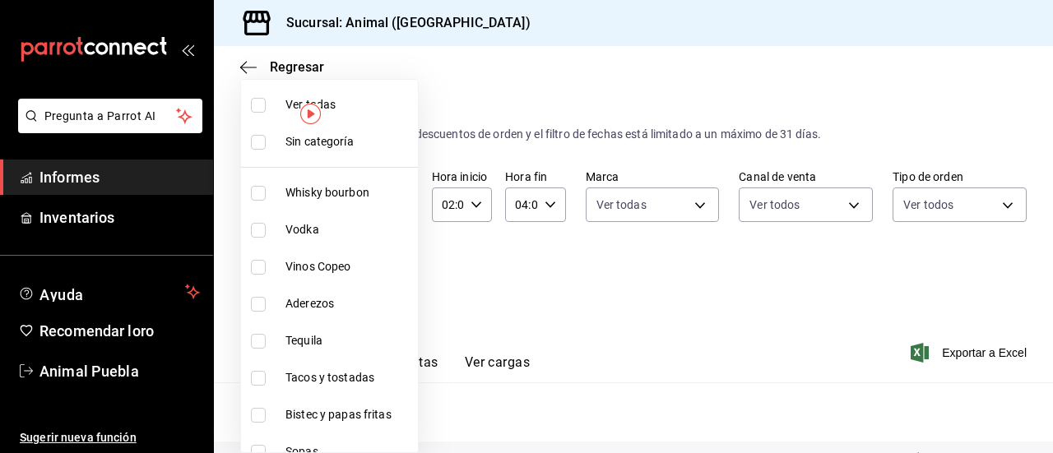
checkbox input "true"
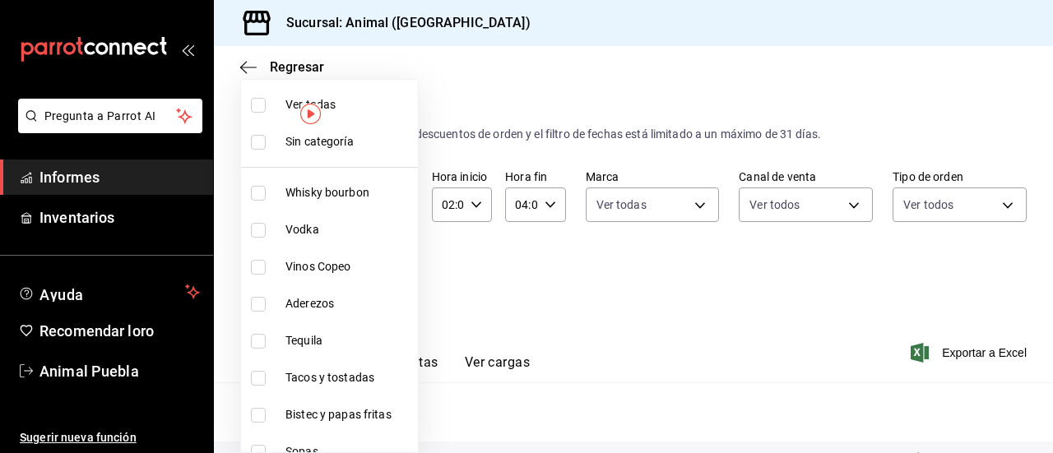
checkbox input "true"
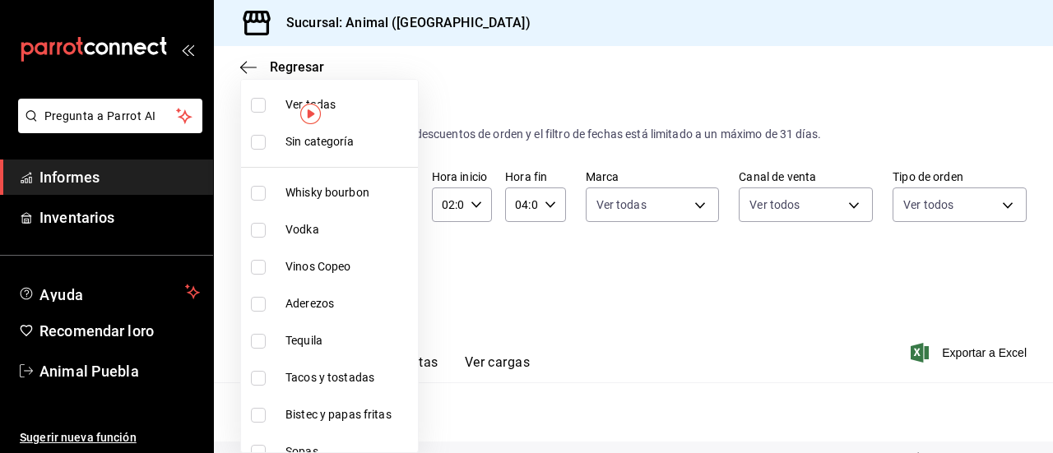
checkbox input "true"
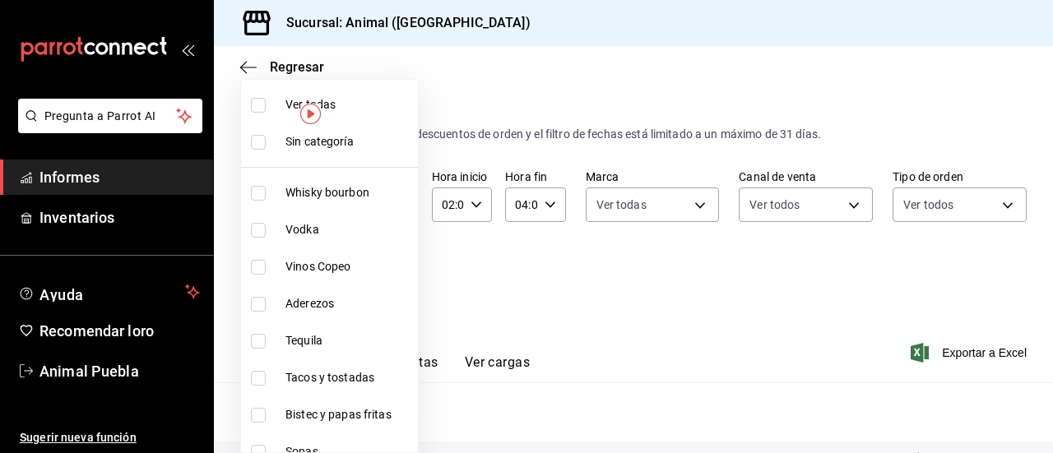
checkbox input "true"
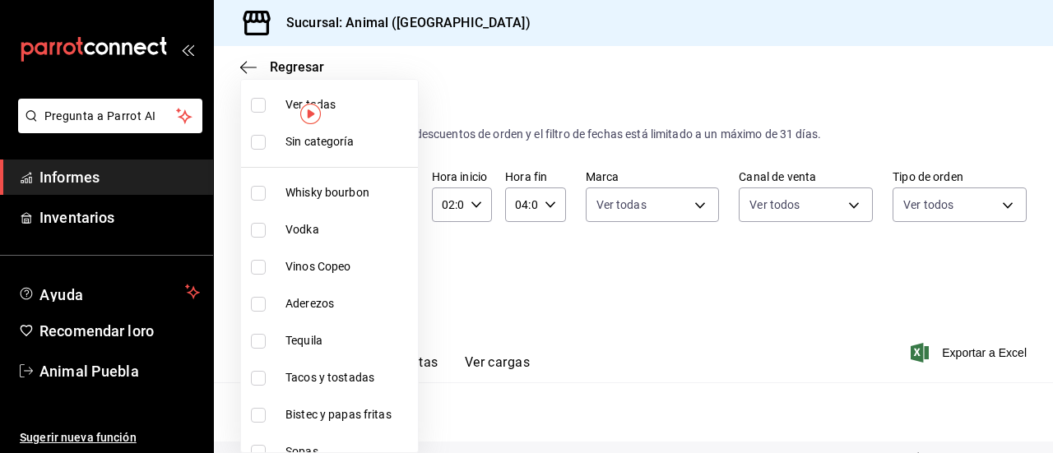
checkbox input "true"
click at [642, 285] on div at bounding box center [526, 226] width 1053 height 453
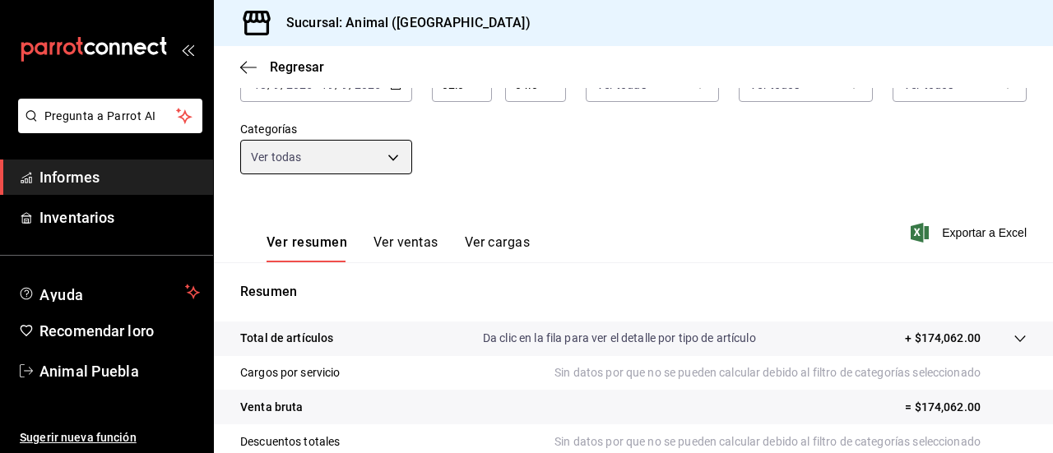
scroll to position [165, 0]
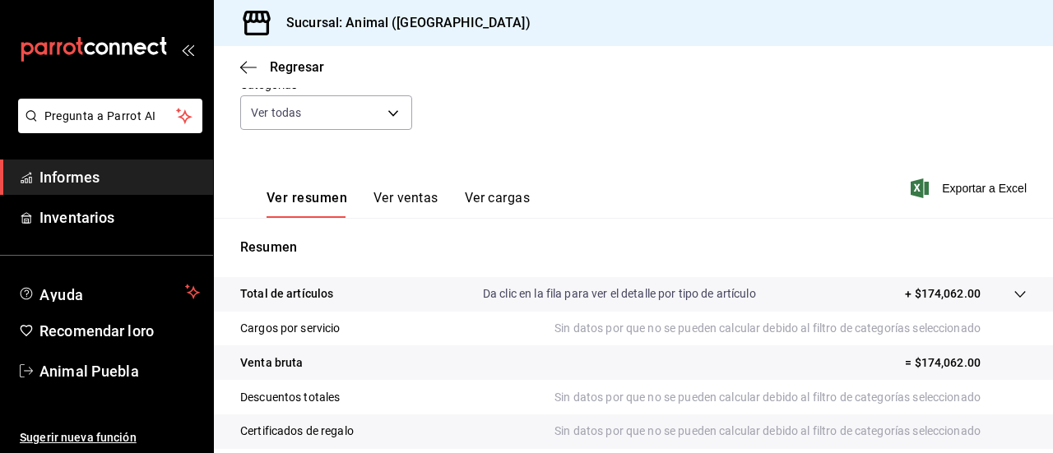
click at [416, 201] on font "Ver ventas" at bounding box center [406, 198] width 65 height 16
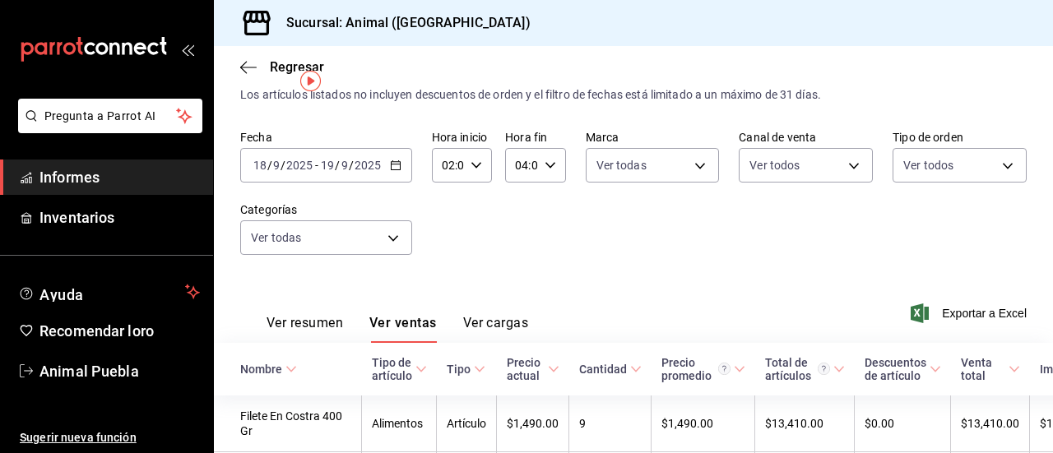
scroll to position [33, 0]
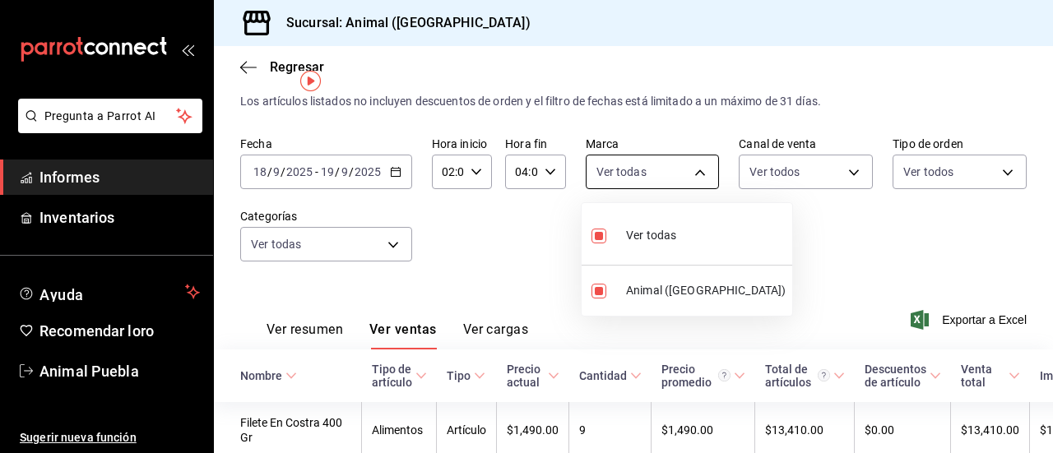
click at [699, 169] on body "Pregunta a Parrot AI Informes Inventarios Ayuda Recomendar loro Animal Puebla S…" at bounding box center [526, 226] width 1053 height 453
click at [845, 174] on div at bounding box center [526, 226] width 1053 height 453
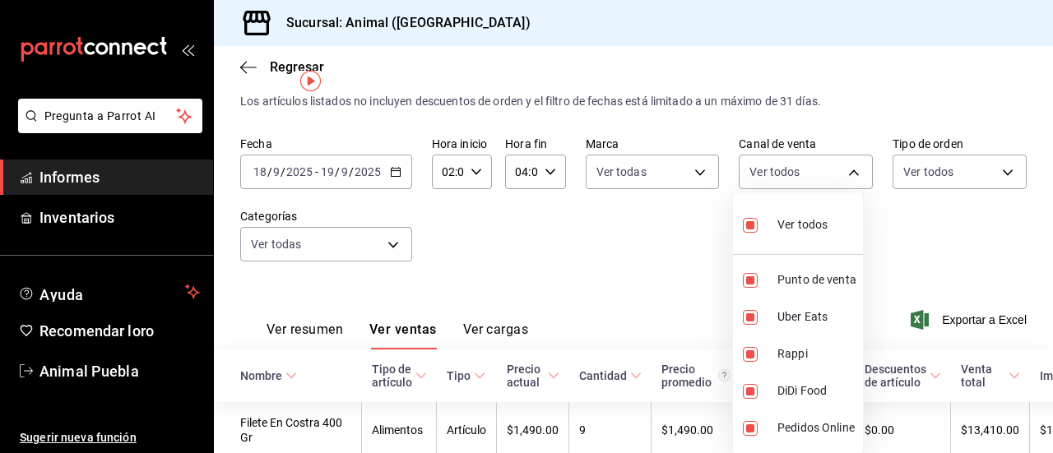
click at [845, 174] on body "Pregunta a Parrot AI Informes Inventarios Ayuda Recomendar loro Animal Puebla S…" at bounding box center [526, 226] width 1053 height 453
click at [1001, 167] on div at bounding box center [526, 226] width 1053 height 453
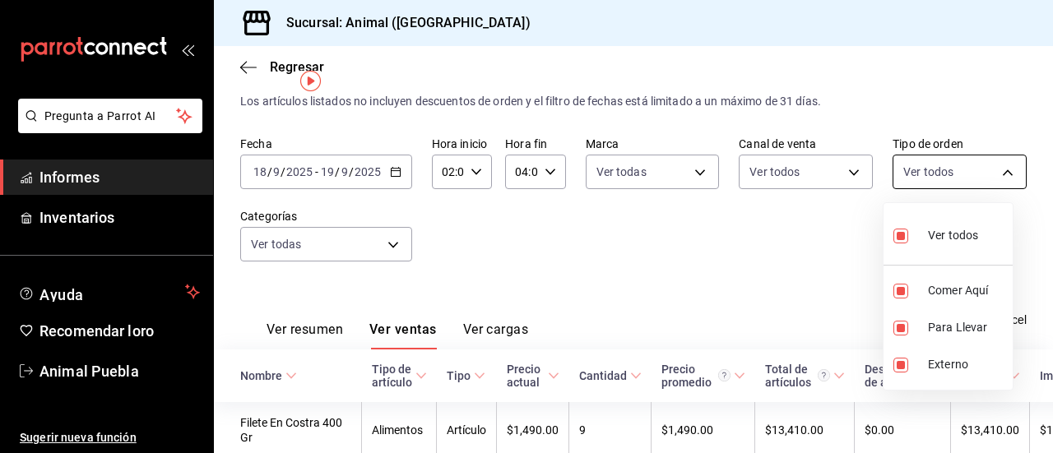
click at [999, 178] on body "Pregunta a Parrot AI Informes Inventarios Ayuda Recomendar loro Animal Puebla S…" at bounding box center [526, 226] width 1053 height 453
click at [395, 248] on div at bounding box center [526, 226] width 1053 height 453
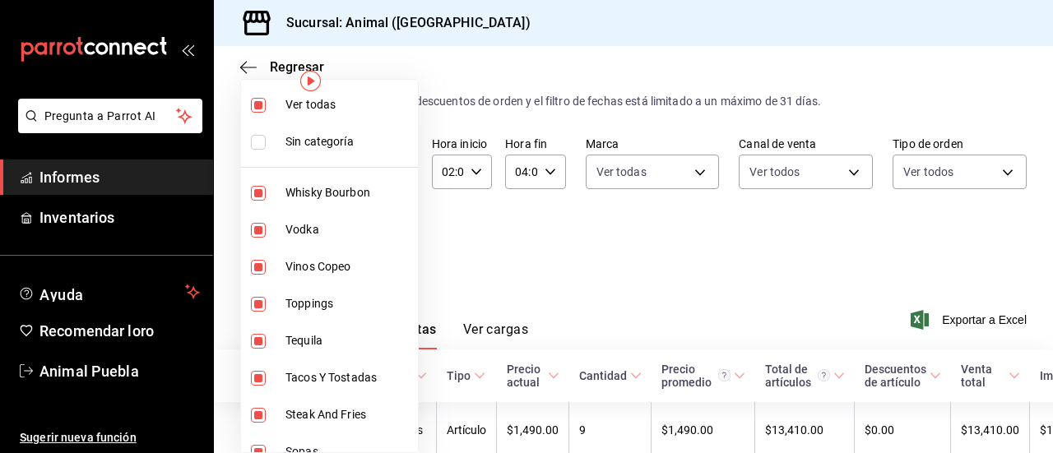
click at [388, 243] on body "Pregunta a Parrot AI Informes Inventarios Ayuda Recomendar loro Animal Puebla S…" at bounding box center [526, 226] width 1053 height 453
click at [569, 246] on div at bounding box center [526, 226] width 1053 height 453
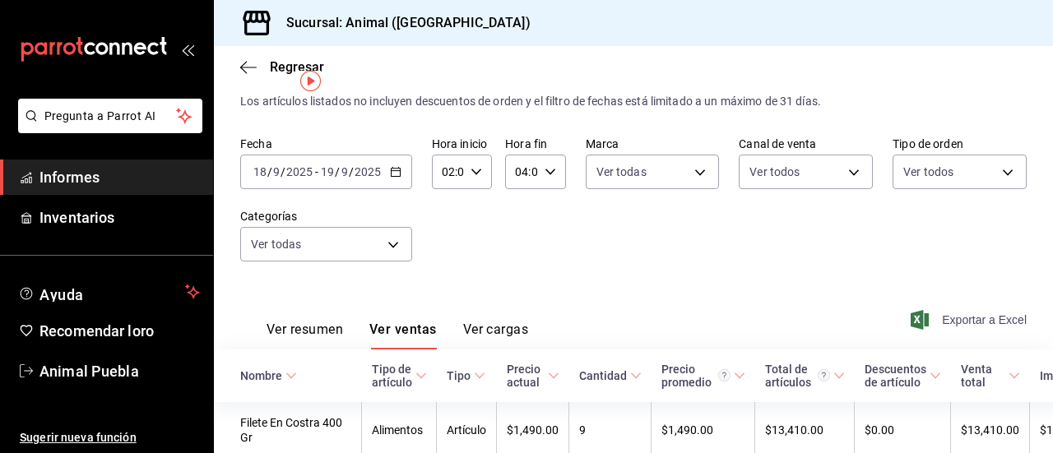
click at [923, 319] on span "Exportar a Excel" at bounding box center [970, 320] width 113 height 20
click at [103, 169] on span "Informes" at bounding box center [119, 177] width 160 height 22
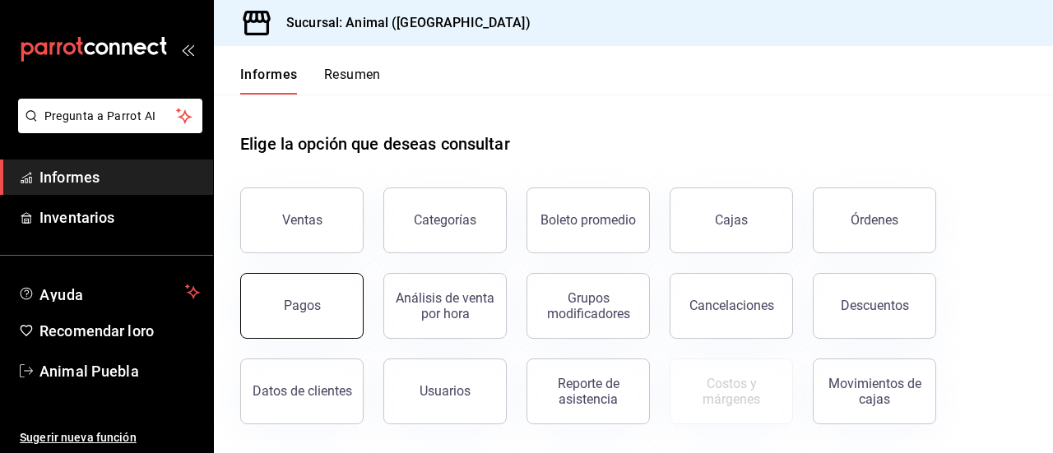
click at [331, 305] on button "Pagos" at bounding box center [301, 306] width 123 height 66
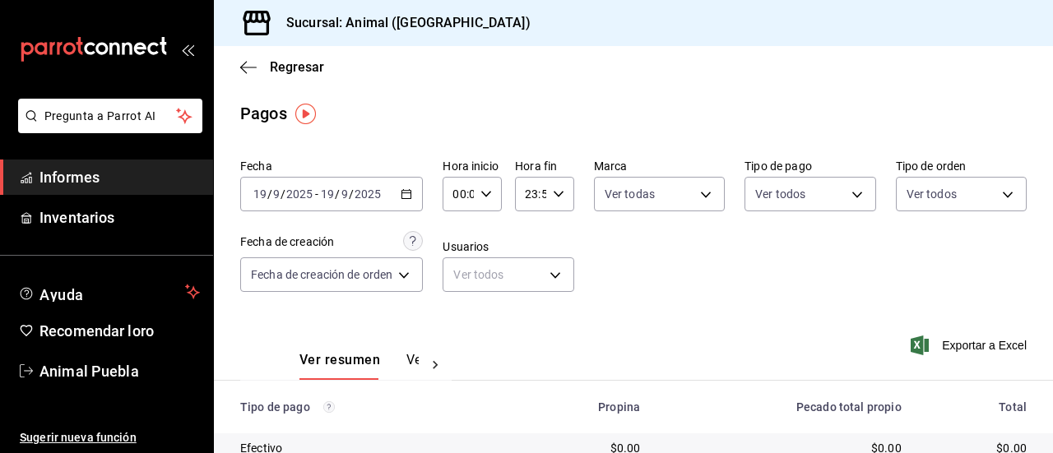
click at [407, 193] on \(Stroke\) "button" at bounding box center [406, 193] width 9 height 1
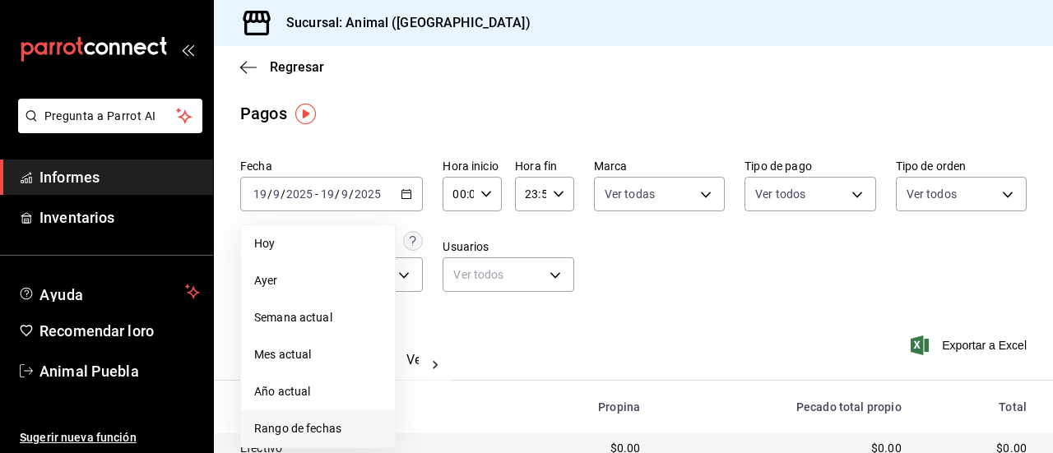
click at [339, 427] on font "Rango de fechas" at bounding box center [297, 428] width 87 height 13
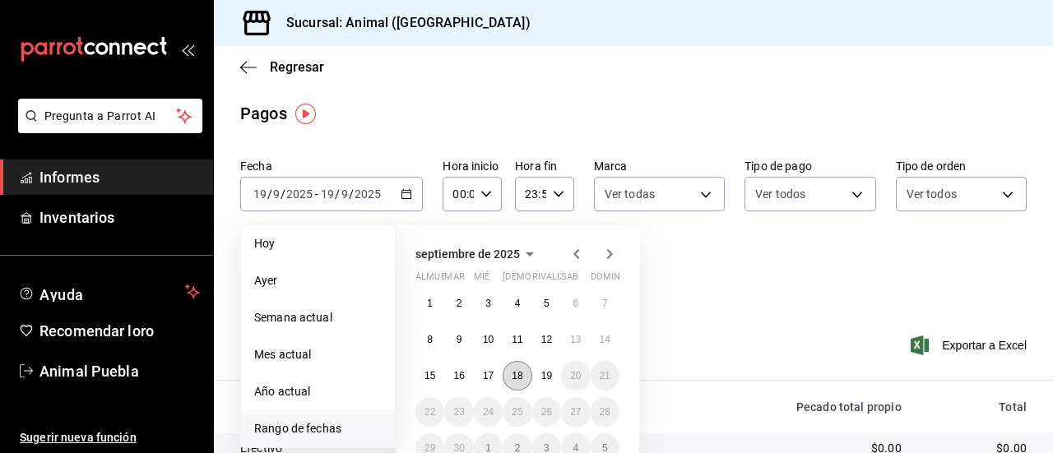
click at [519, 371] on font "18" at bounding box center [517, 376] width 11 height 12
click at [552, 378] on button "19" at bounding box center [546, 376] width 29 height 30
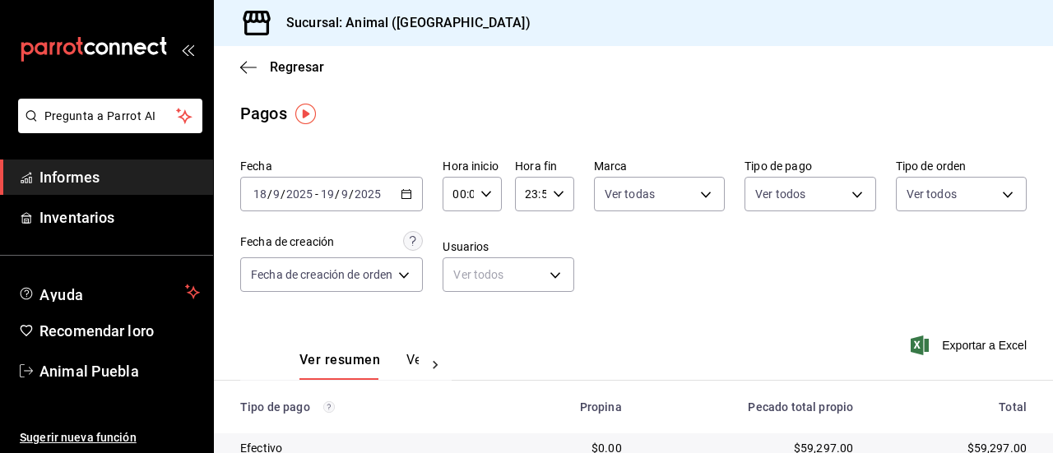
click at [485, 193] on icon "button" at bounding box center [487, 194] width 12 height 12
click at [455, 228] on button "00" at bounding box center [459, 236] width 22 height 33
click at [457, 218] on font "02" at bounding box center [459, 216] width 13 height 13
type input "02:00"
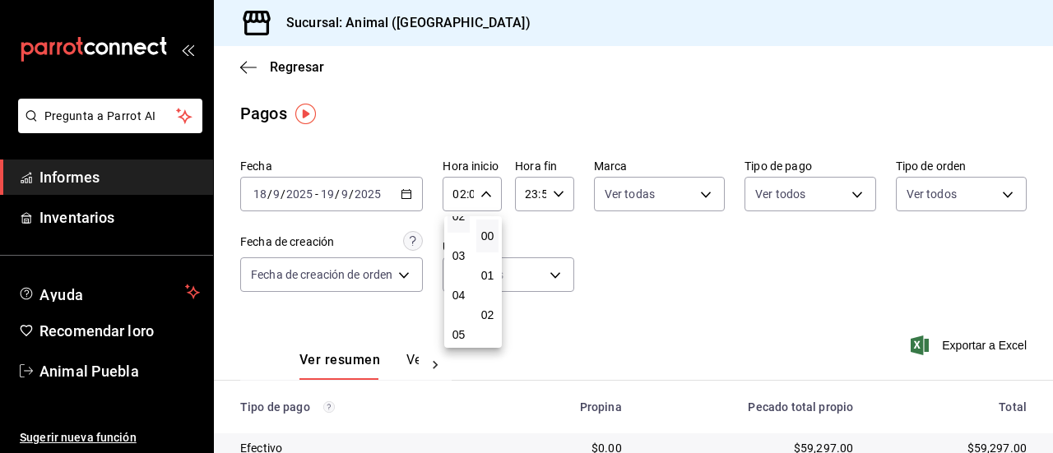
click at [558, 195] on div at bounding box center [526, 226] width 1053 height 453
click at [558, 195] on \(Stroke\) "button" at bounding box center [559, 194] width 10 height 6
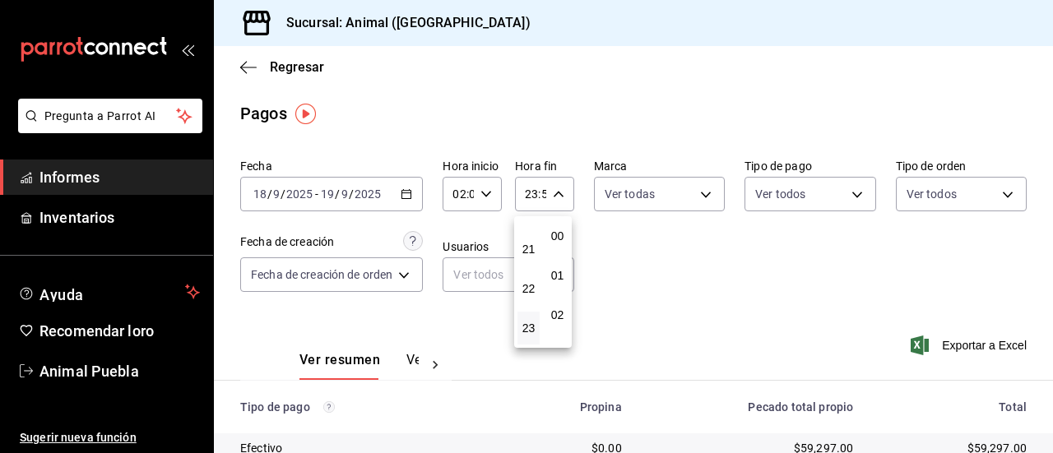
scroll to position [2238, 0]
click at [533, 239] on button "21" at bounding box center [529, 249] width 22 height 33
type input "21:59"
click at [533, 239] on font "04" at bounding box center [528, 236] width 13 height 13
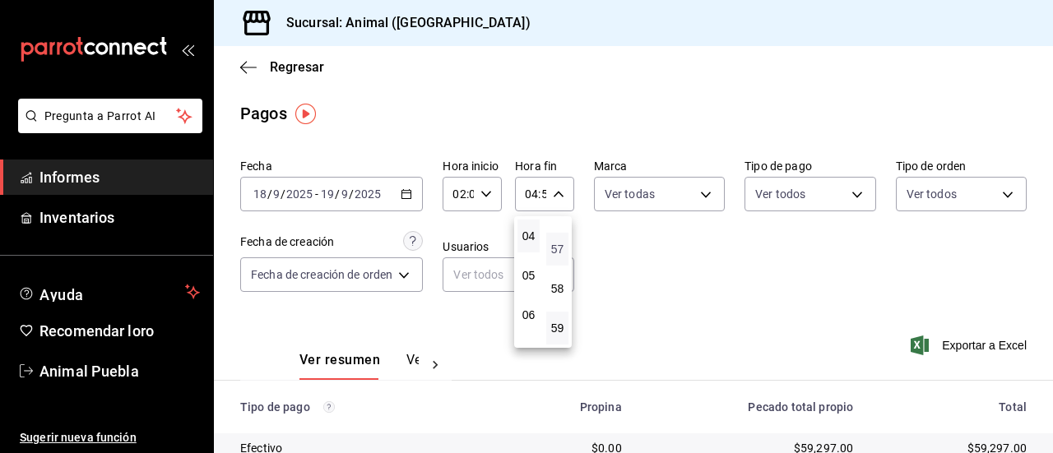
click at [559, 246] on font "57" at bounding box center [557, 249] width 13 height 13
type input "04:57"
click at [559, 246] on button "00" at bounding box center [557, 236] width 22 height 33
type input "04:00"
click at [630, 237] on div at bounding box center [526, 226] width 1053 height 453
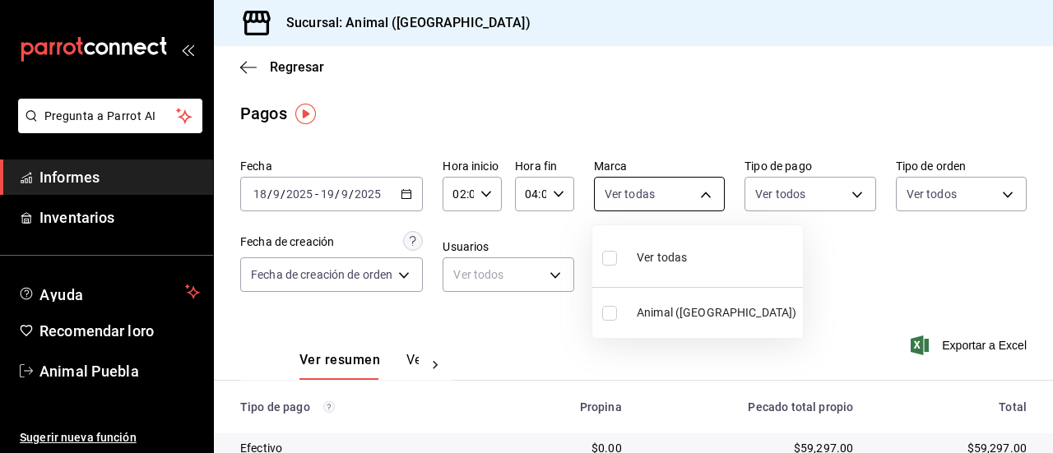
click at [701, 192] on body "Pregunta a Parrot AI Informes Inventarios Ayuda Recomendar loro Animal Puebla S…" at bounding box center [526, 226] width 1053 height 453
click at [671, 266] on div "Ver todas" at bounding box center [644, 256] width 85 height 35
type input "96838179-8fbb-4073-aae3-1789726318c8"
checkbox input "true"
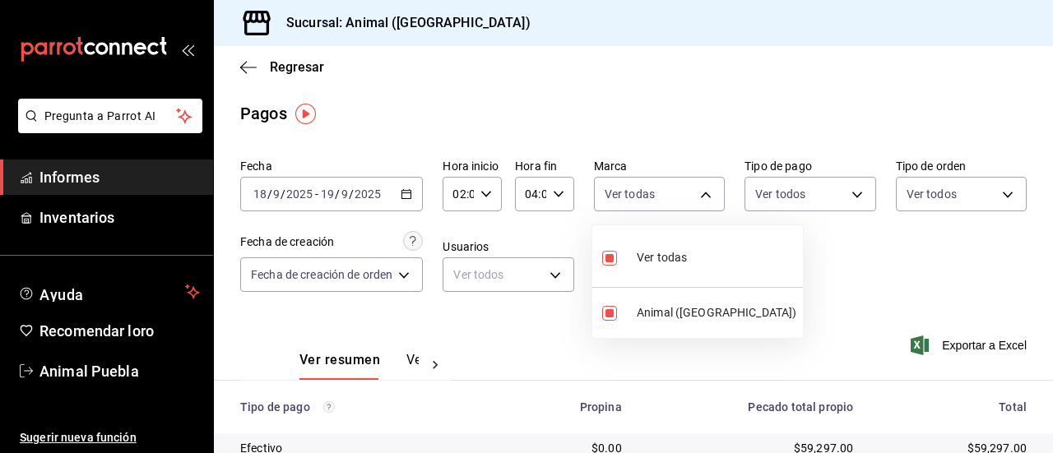
click at [844, 195] on div at bounding box center [526, 226] width 1053 height 453
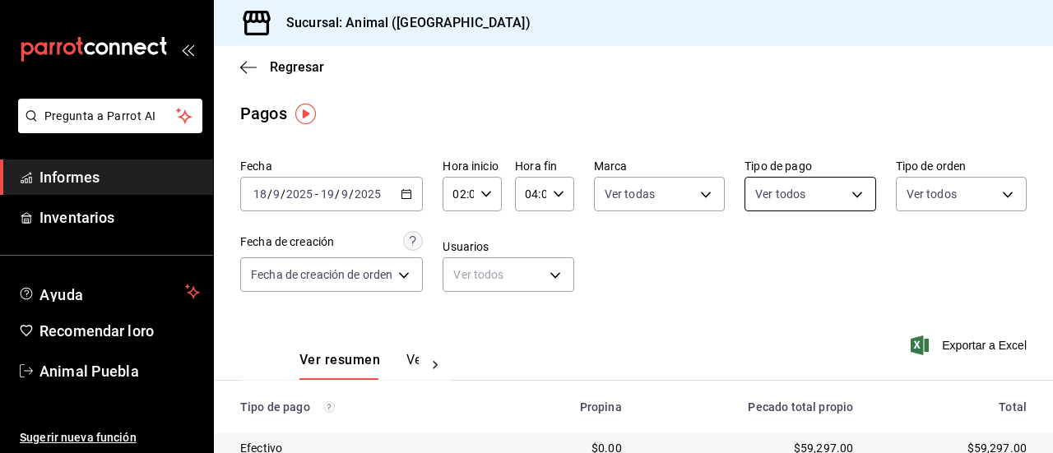
click at [849, 195] on body "Pregunta a Parrot AI Informes Inventarios Ayuda Recomendar loro Animal Puebla S…" at bounding box center [526, 226] width 1053 height 453
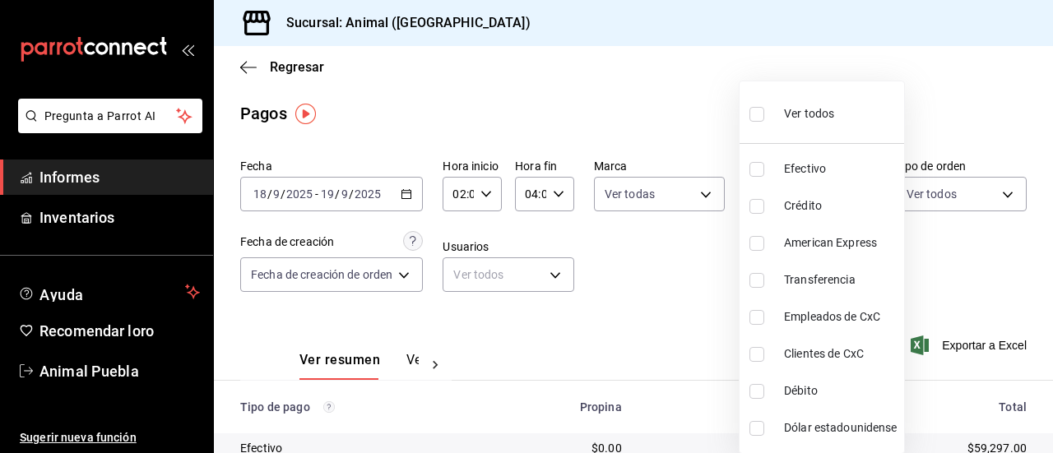
click at [806, 118] on font "Ver todos" at bounding box center [809, 113] width 50 height 13
type input "406eaf07-0ba3-476d-b4b3-558a4329142f,8fae7823-7282-42ef-92d0-8abdc0a1b7d2,68543…"
checkbox input "true"
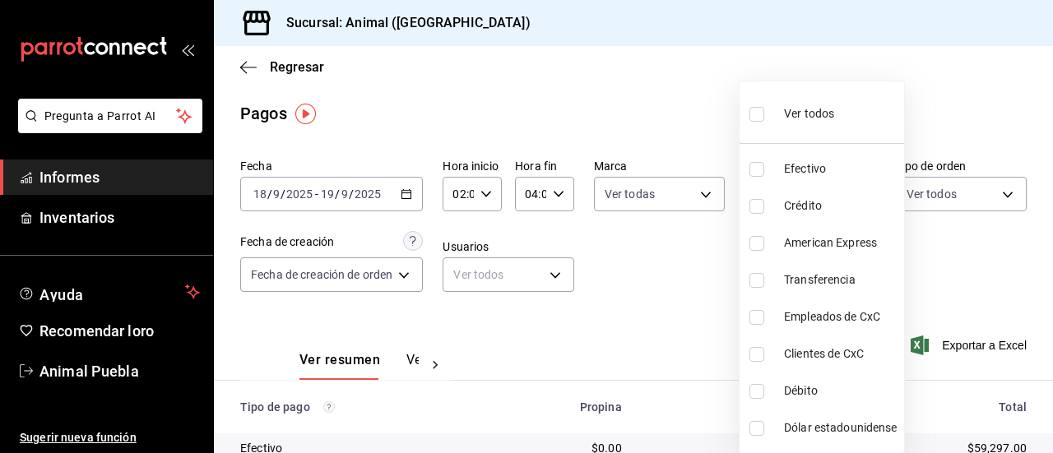
checkbox input "true"
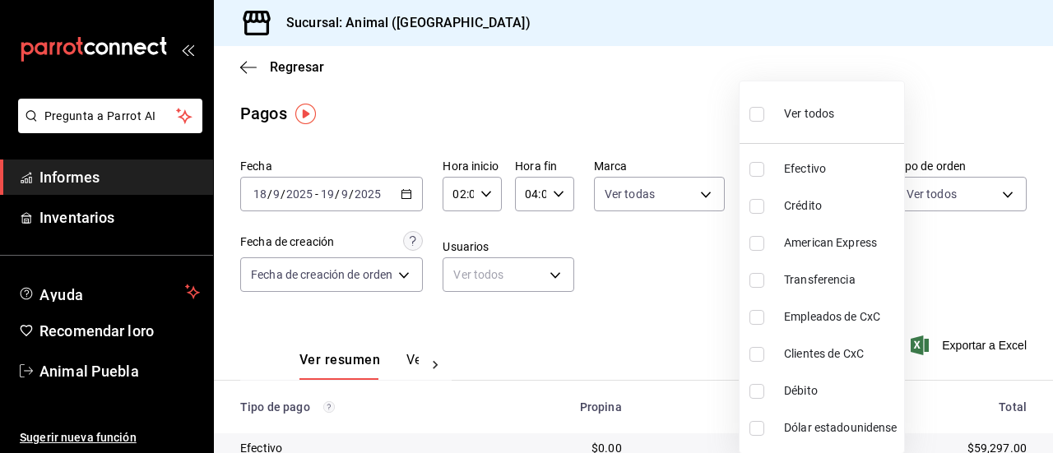
checkbox input "true"
click at [994, 193] on div at bounding box center [526, 226] width 1053 height 453
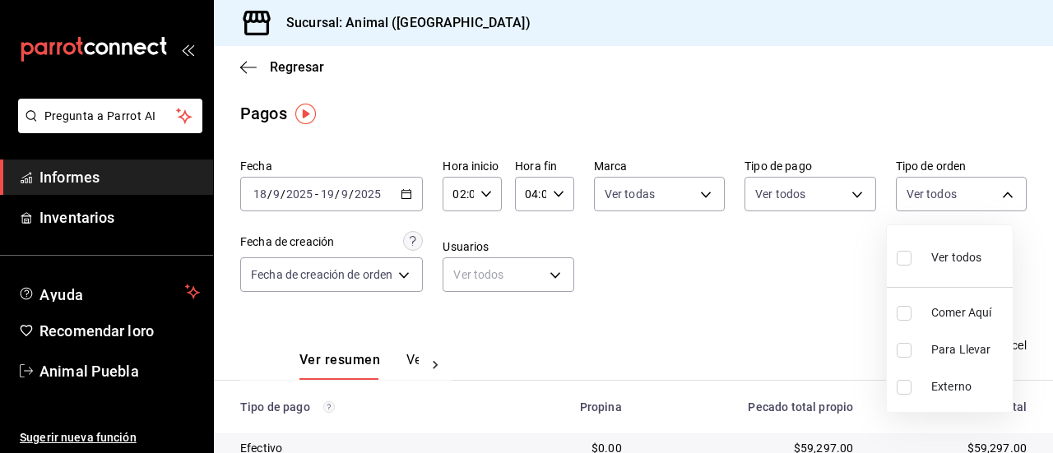
click at [994, 193] on body "Pregunta a Parrot AI Informes Inventarios Ayuda Recomendar loro Animal Puebla S…" at bounding box center [526, 226] width 1053 height 453
click at [960, 256] on font "Ver todos" at bounding box center [956, 257] width 50 height 13
type input "89cc3392-1a89-49ed-91c4-e66ea58282e1,025cf6ae-25b7-4698-bb98-3d77af74a196,EXTER…"
checkbox input "true"
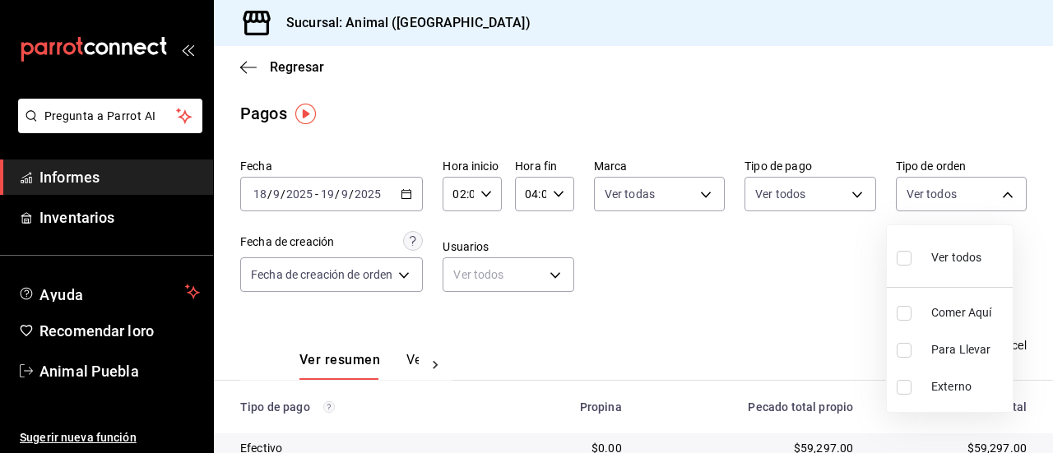
checkbox input "true"
click at [745, 285] on div at bounding box center [526, 226] width 1053 height 453
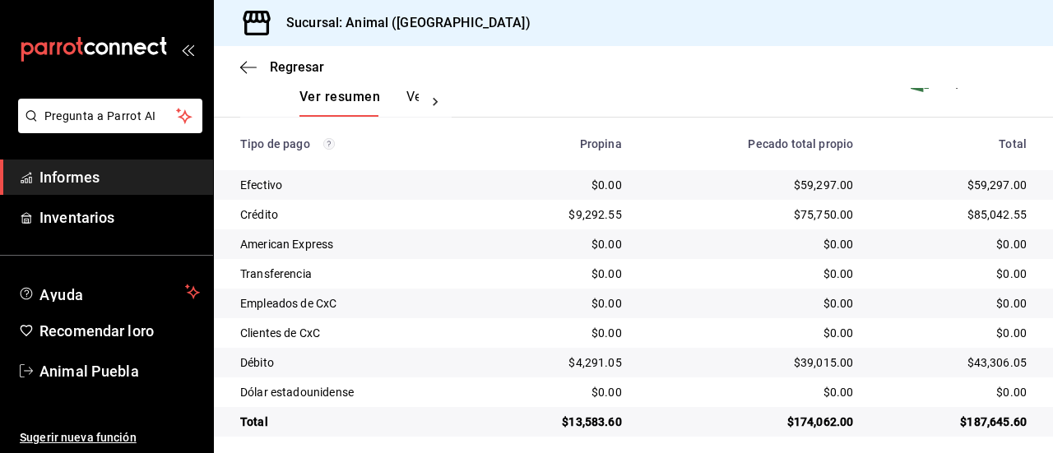
scroll to position [273, 0]
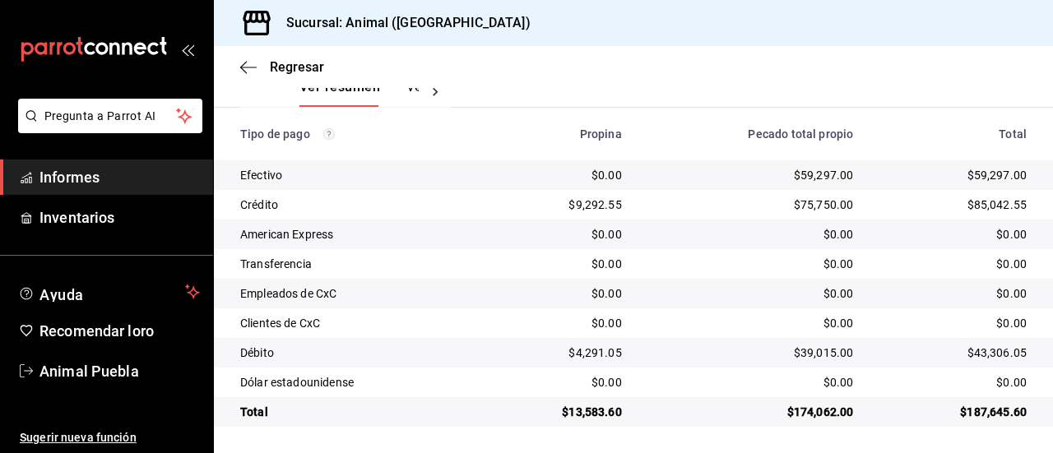
click at [141, 182] on span "Informes" at bounding box center [119, 177] width 160 height 22
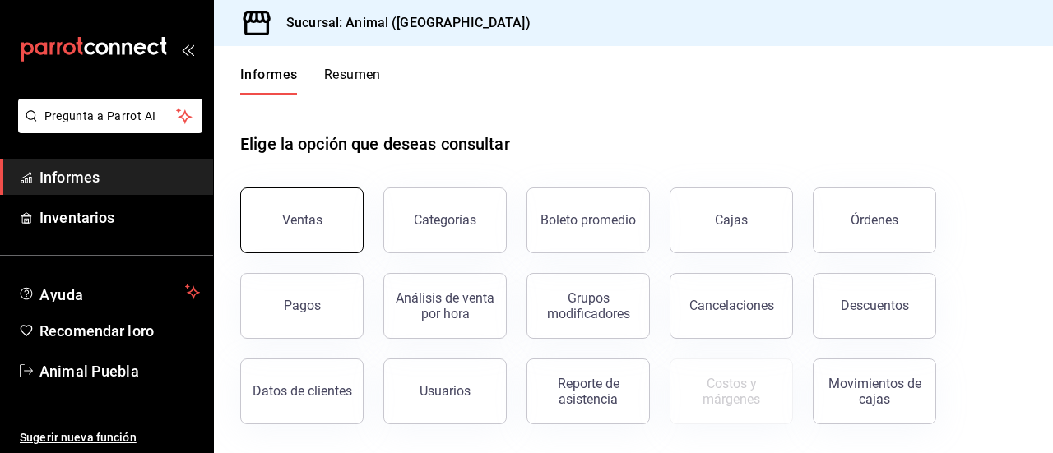
click at [331, 230] on button "Ventas" at bounding box center [301, 221] width 123 height 66
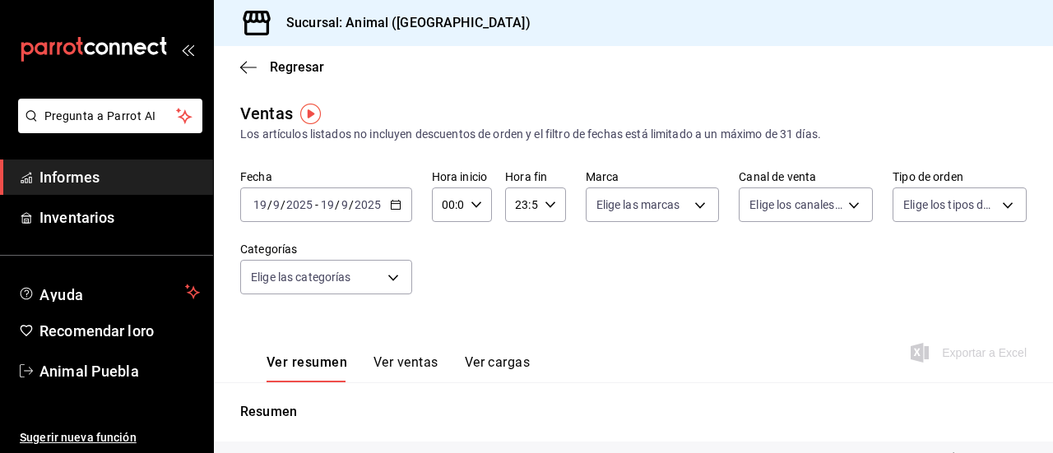
click at [390, 207] on icon "button" at bounding box center [396, 205] width 12 height 12
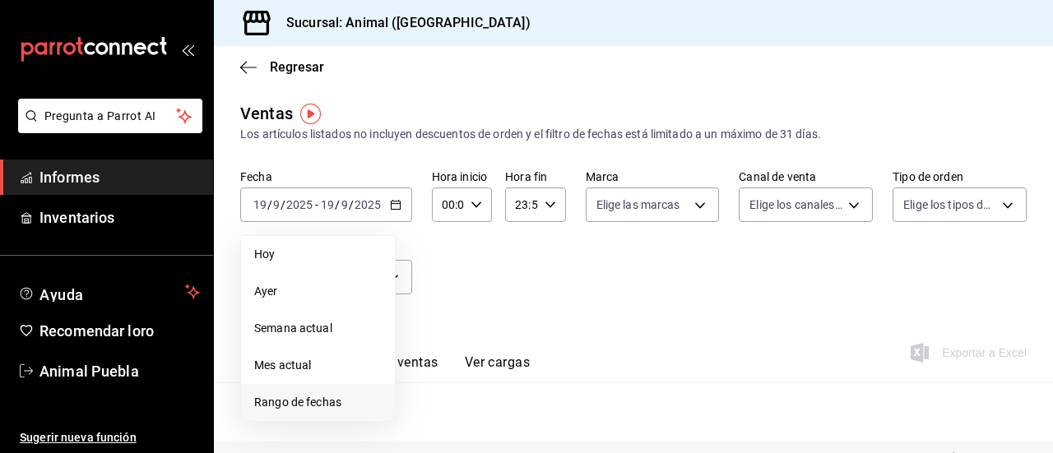
click at [326, 395] on span "Rango de fechas" at bounding box center [318, 402] width 128 height 17
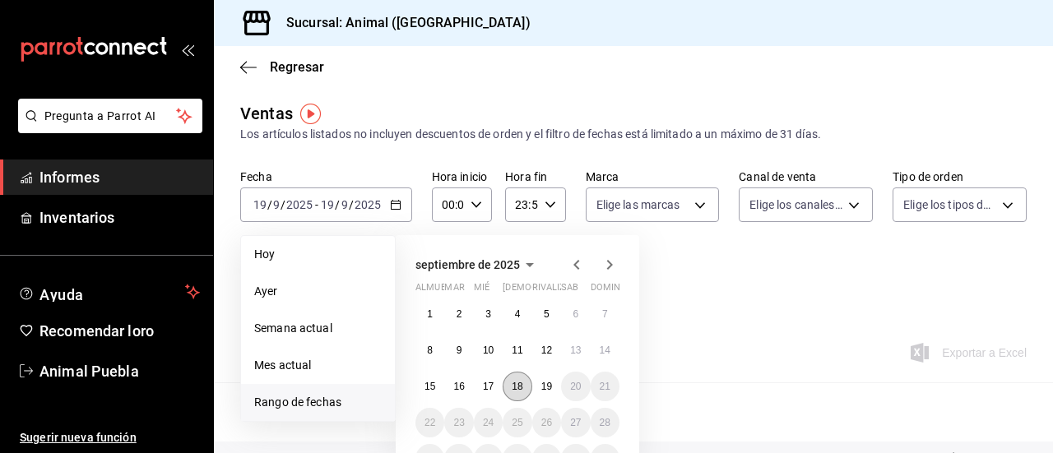
click at [522, 383] on font "18" at bounding box center [517, 387] width 11 height 12
click at [543, 388] on font "19" at bounding box center [546, 387] width 11 height 12
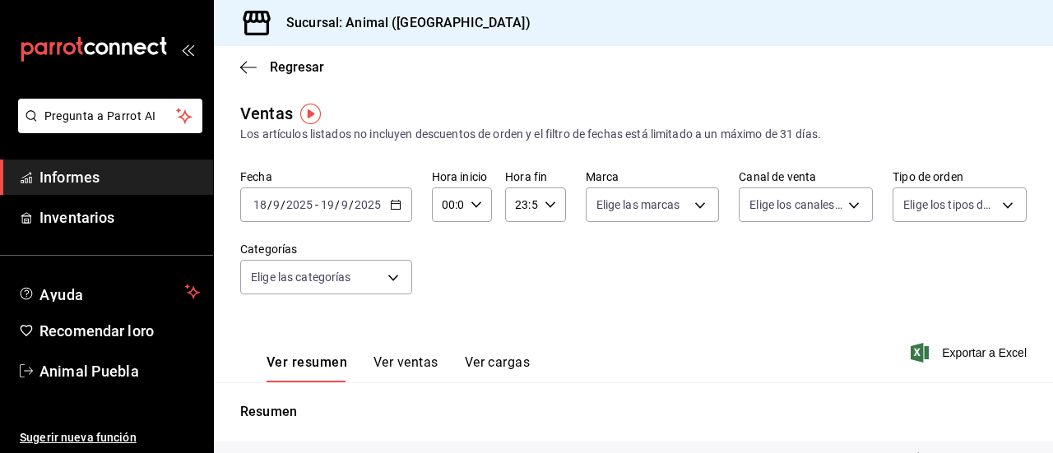
click at [454, 204] on input "00:00" at bounding box center [448, 204] width 32 height 33
click at [443, 323] on font "02" at bounding box center [445, 325] width 13 height 13
type input "02:00"
click at [476, 252] on font "00" at bounding box center [474, 246] width 13 height 13
click at [535, 250] on div at bounding box center [526, 226] width 1053 height 453
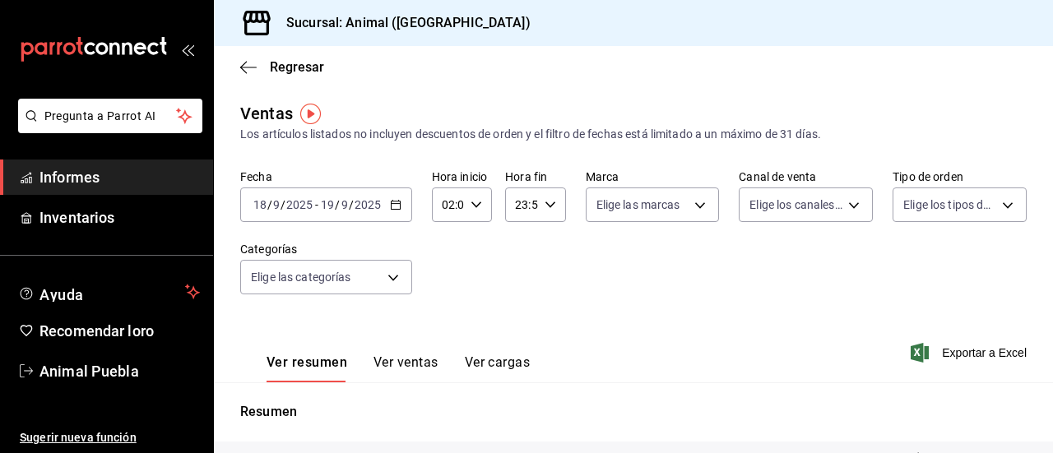
click at [550, 205] on icon "button" at bounding box center [551, 205] width 12 height 12
click at [514, 257] on font "21" at bounding box center [517, 259] width 13 height 13
type input "21:59"
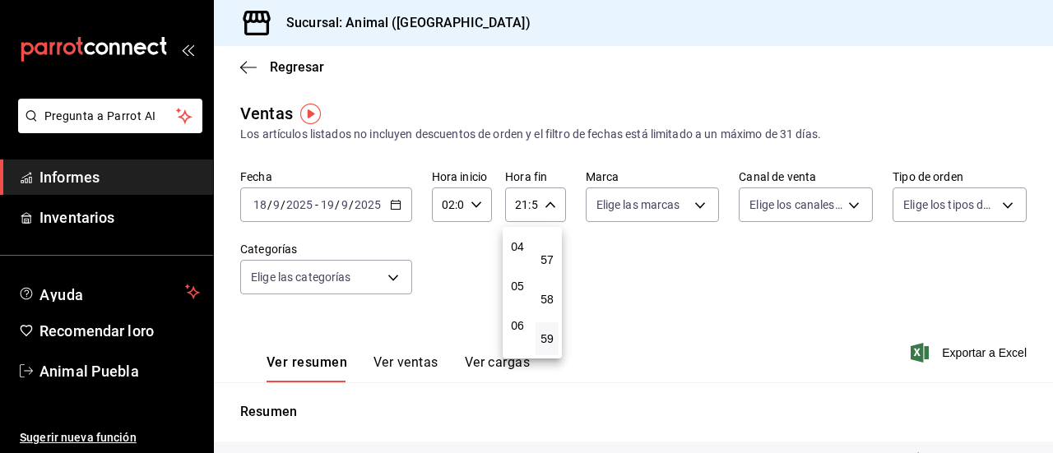
click at [514, 257] on button "04" at bounding box center [517, 246] width 23 height 33
click at [545, 207] on div at bounding box center [526, 226] width 1053 height 453
click at [545, 207] on \(Stroke\) "button" at bounding box center [550, 205] width 10 height 6
click at [546, 257] on font "57" at bounding box center [547, 259] width 13 height 13
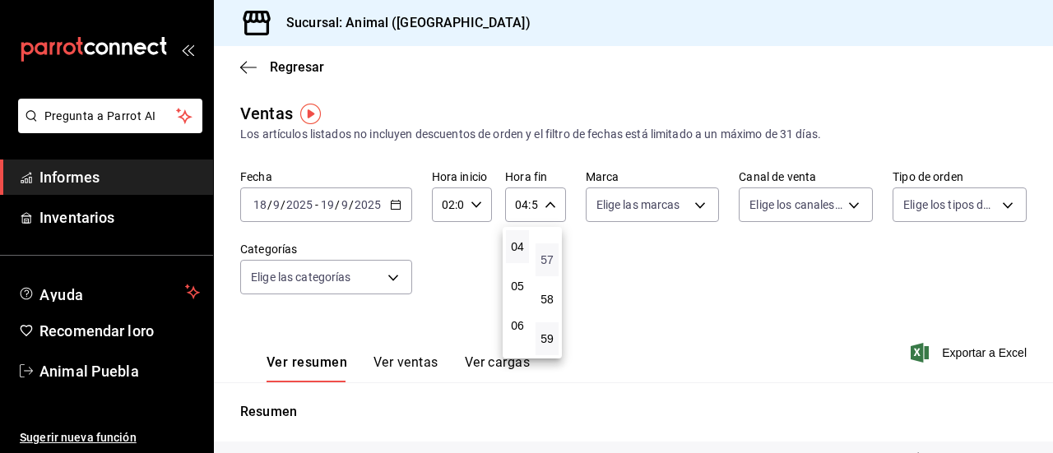
type input "04:57"
click at [546, 257] on button "00" at bounding box center [547, 246] width 23 height 33
type input "04:00"
click at [659, 297] on div at bounding box center [526, 226] width 1053 height 453
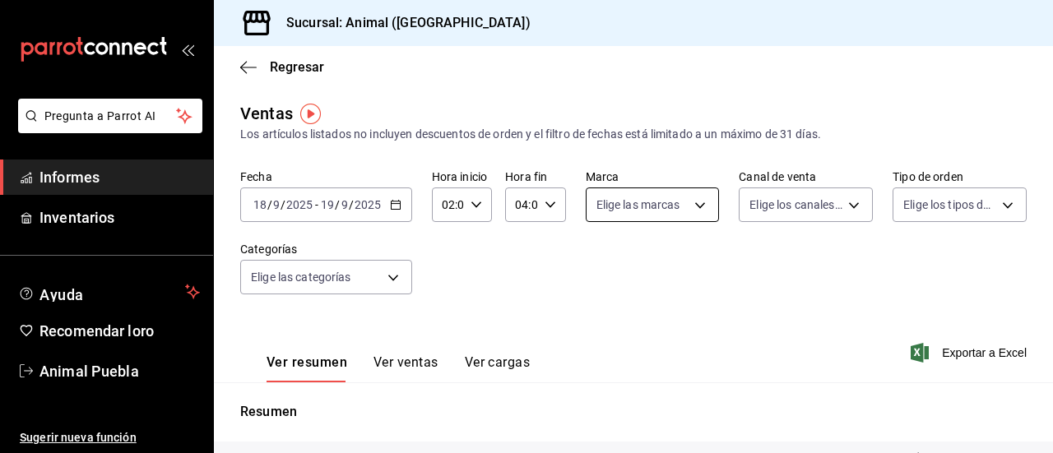
click at [704, 205] on body "Pregunta a Parrot AI Informes Inventarios Ayuda Recomendar loro Animal Puebla S…" at bounding box center [526, 226] width 1053 height 453
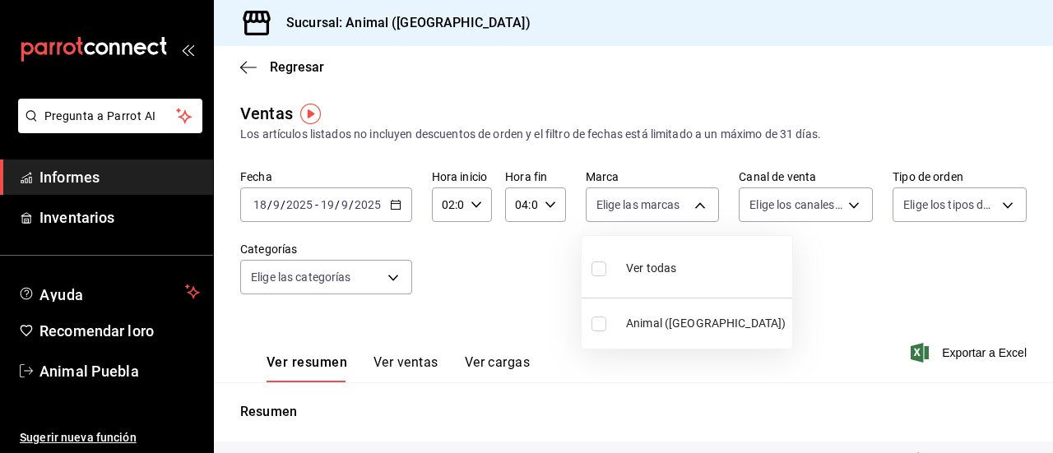
click at [664, 267] on font "Ver todas" at bounding box center [651, 268] width 50 height 13
type input "96838179-8fbb-4073-aae3-1789726318c8"
checkbox input "true"
click at [846, 206] on div at bounding box center [526, 226] width 1053 height 453
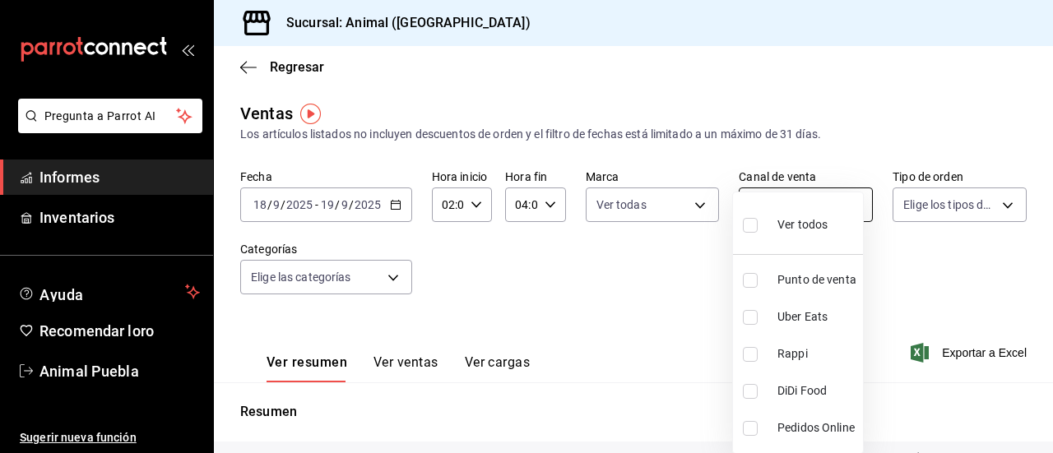
click at [844, 203] on body "Pregunta a Parrot AI Informes Inventarios Ayuda Recomendar loro Animal Puebla S…" at bounding box center [526, 226] width 1053 height 453
click at [828, 226] on li "Ver todos" at bounding box center [800, 223] width 135 height 49
type input "PARROT,UBER_EATS,RAPPI,DIDI_FOOD,ONLINE"
checkbox input "true"
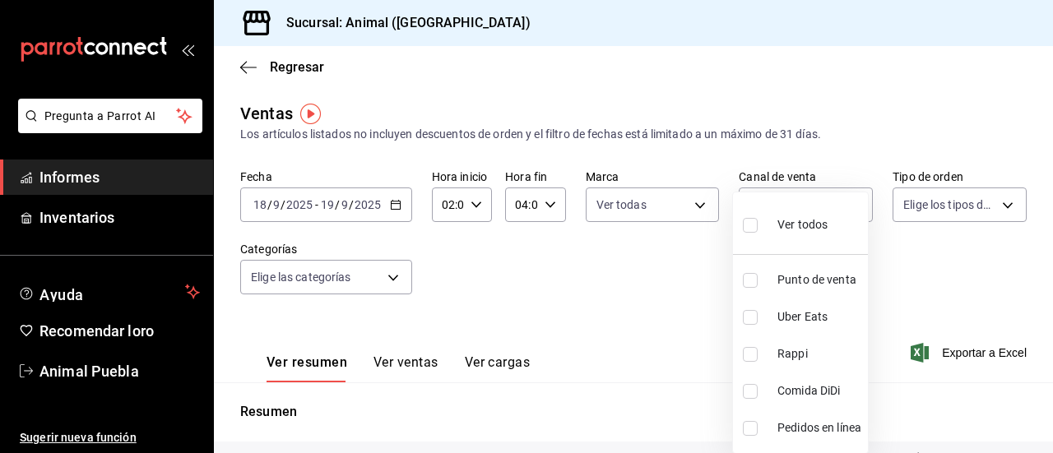
checkbox input "true"
click at [994, 204] on div at bounding box center [526, 226] width 1053 height 453
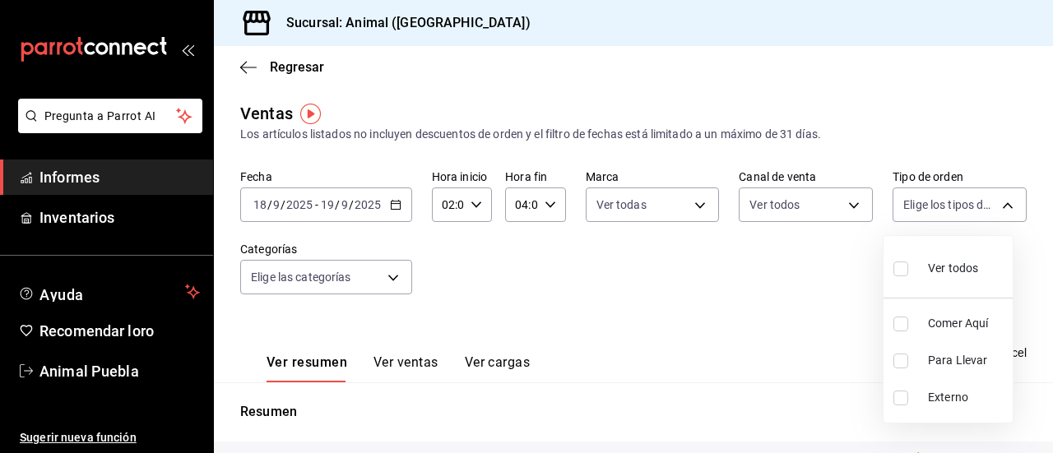
click at [994, 204] on body "Pregunta a Parrot AI Informes Inventarios Ayuda Recomendar loro Animal Puebla S…" at bounding box center [526, 226] width 1053 height 453
click at [951, 266] on font "Ver todos" at bounding box center [953, 268] width 50 height 13
type input "89cc3392-1a89-49ed-91c4-e66ea58282e1,025cf6ae-25b7-4698-bb98-3d77af74a196,EXTER…"
checkbox input "true"
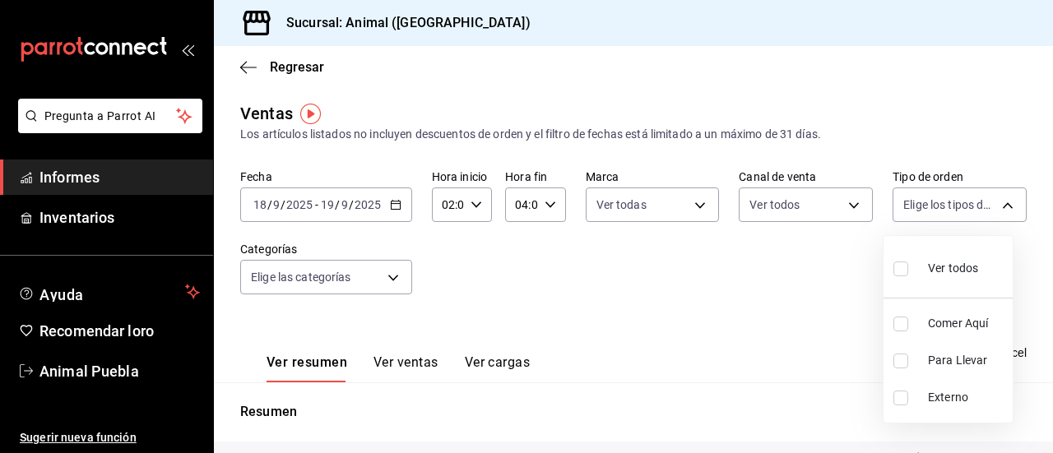
checkbox input "true"
click at [738, 293] on div at bounding box center [526, 226] width 1053 height 453
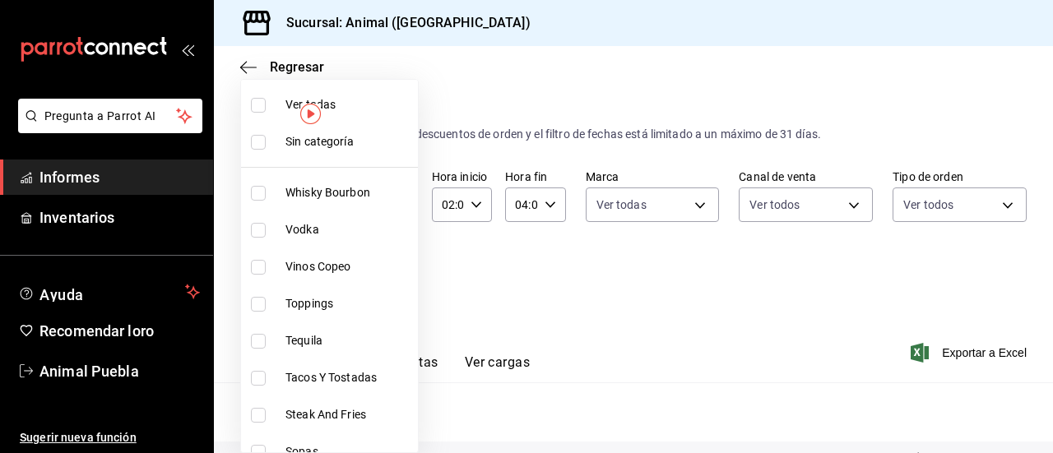
click at [388, 272] on body "Pregunta a Parrot AI Informes Inventarios Ayuda Recomendar loro Animal Puebla S…" at bounding box center [526, 226] width 1053 height 453
click at [346, 103] on span "Ver todas" at bounding box center [349, 104] width 126 height 17
type input "696422f3-042f-4992-a796-20cec1d2addd,ab2f2cdd-2d2d-455a-bd59-969ed93fbee5,5744a…"
checkbox input "true"
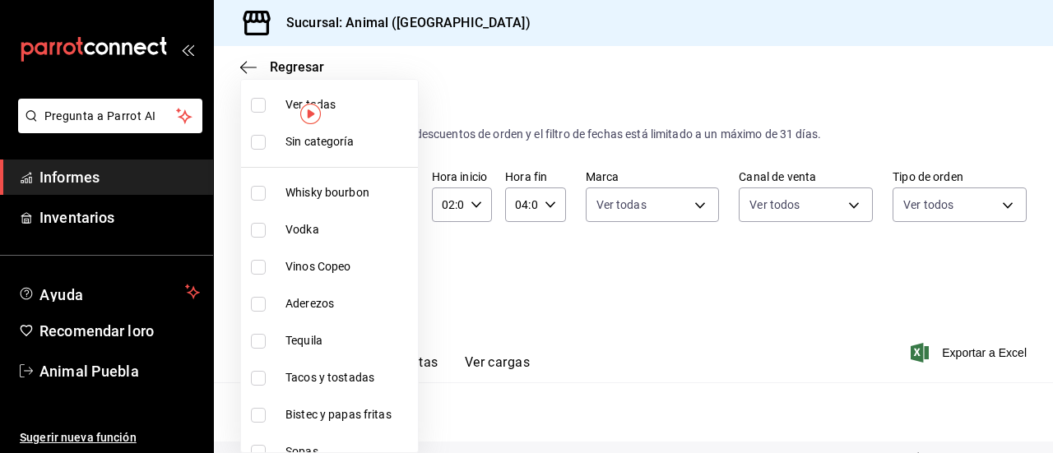
checkbox input "true"
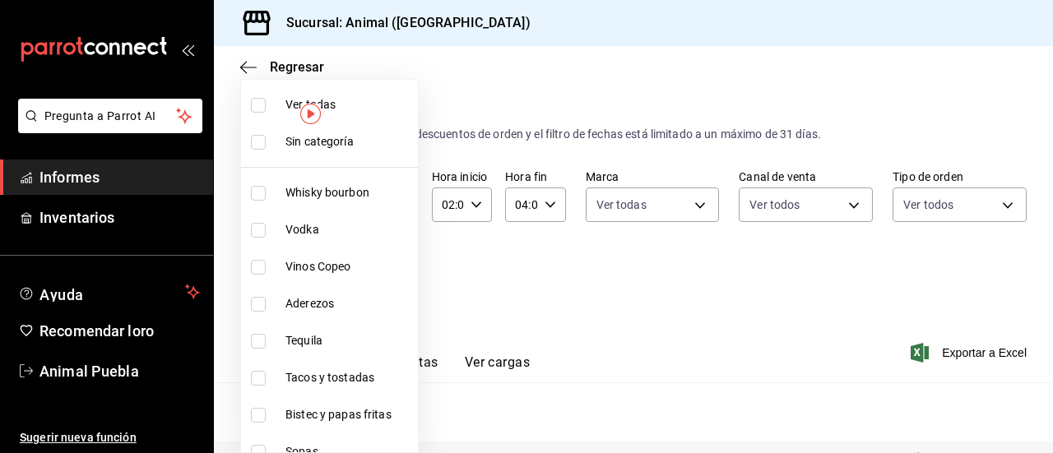
checkbox input "true"
click at [612, 310] on div at bounding box center [526, 226] width 1053 height 453
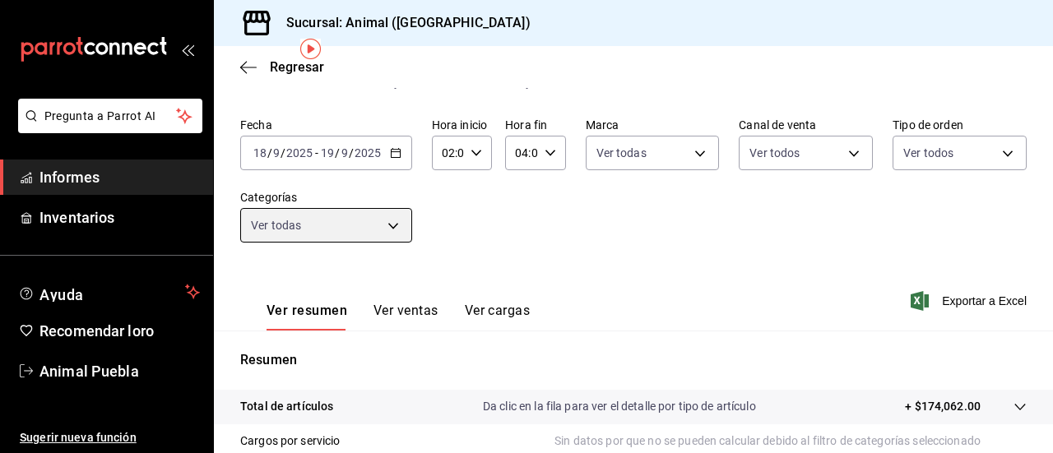
scroll to position [39, 0]
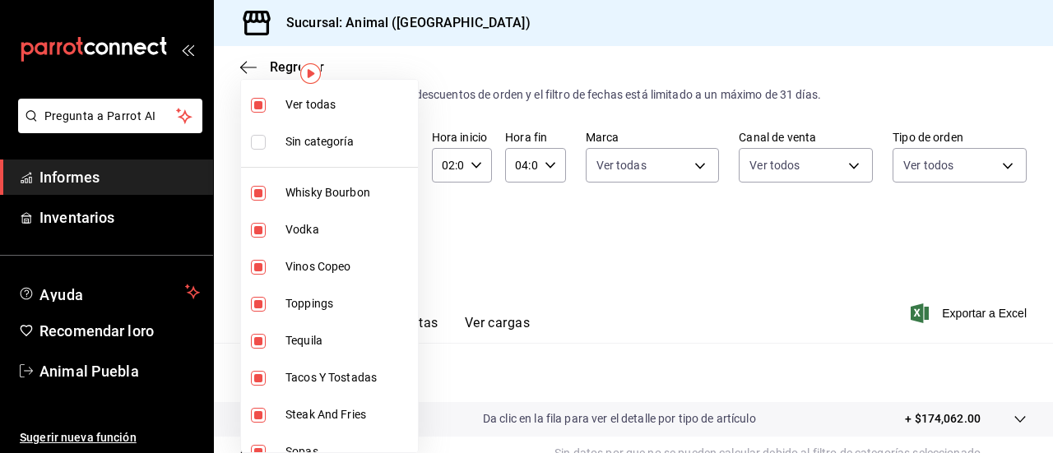
click at [397, 239] on body "Pregunta a Parrot AI Informes Inventarios Ayuda Recomendar loro Animal Puebla S…" at bounding box center [526, 226] width 1053 height 453
click at [647, 262] on div at bounding box center [526, 226] width 1053 height 453
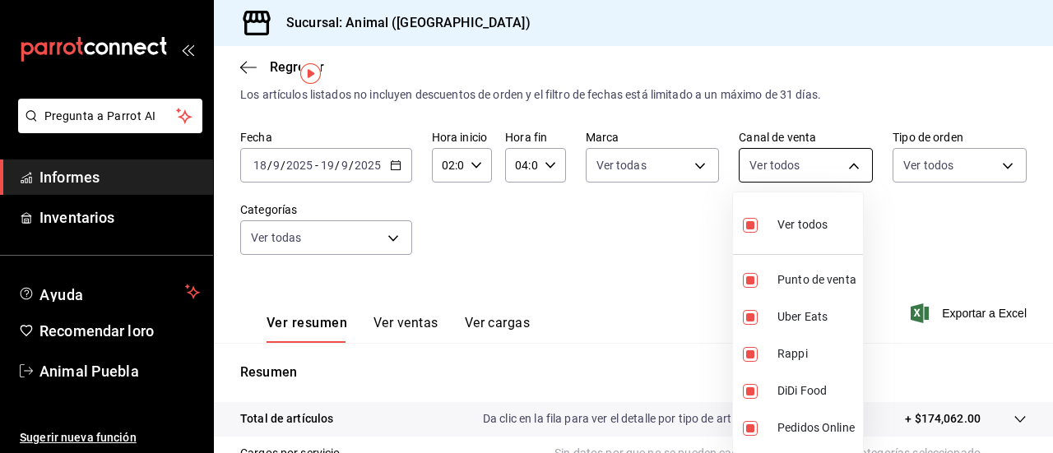
click at [852, 167] on body "Pregunta a Parrot AI Informes Inventarios Ayuda Recomendar loro Animal Puebla S…" at bounding box center [526, 226] width 1053 height 453
click at [996, 165] on div at bounding box center [526, 226] width 1053 height 453
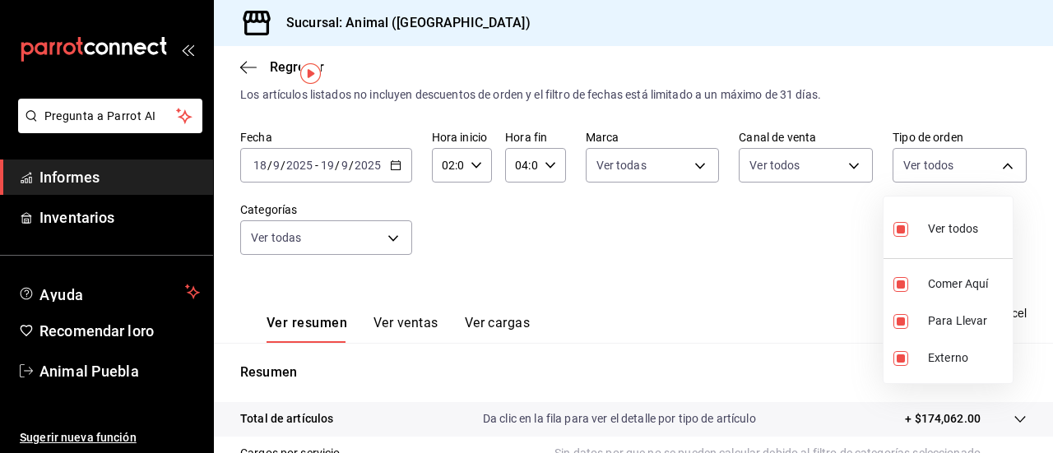
click at [996, 165] on body "Pregunta a Parrot AI Informes Inventarios Ayuda Recomendar loro Animal Puebla S…" at bounding box center [526, 226] width 1053 height 453
click at [624, 254] on div at bounding box center [526, 226] width 1053 height 453
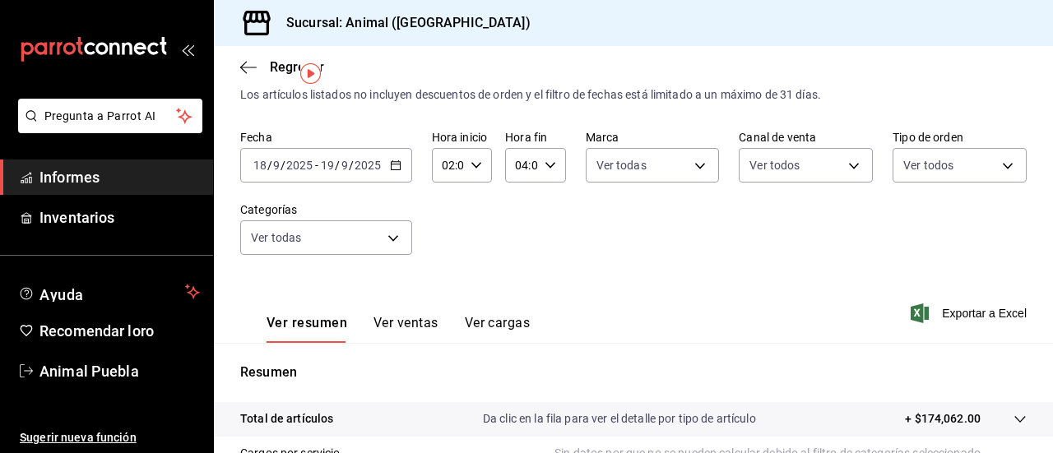
click at [411, 327] on font "Ver ventas" at bounding box center [406, 323] width 65 height 16
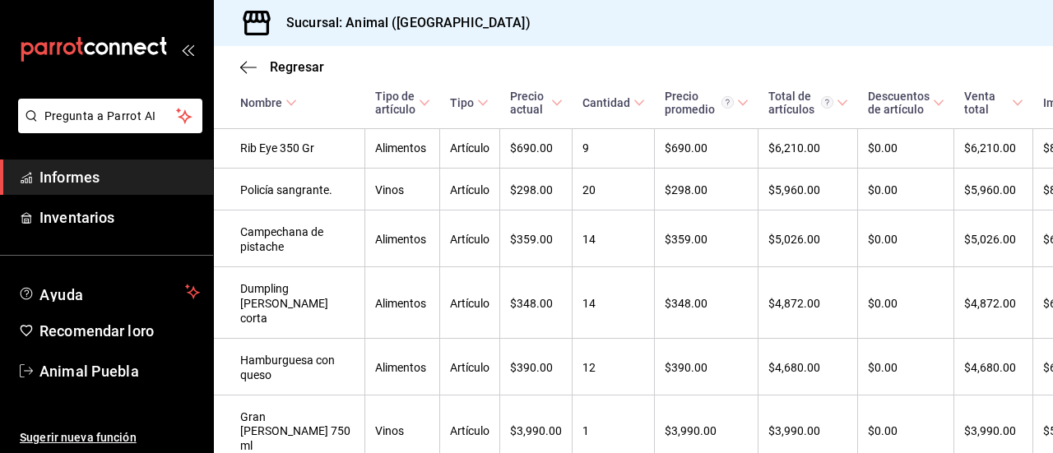
scroll to position [461, 0]
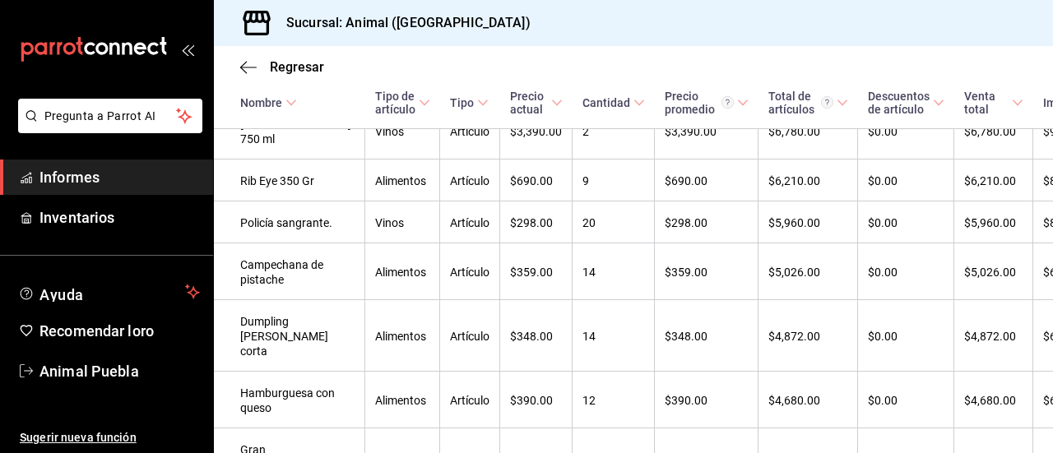
click at [86, 190] on link "Informes" at bounding box center [106, 177] width 213 height 35
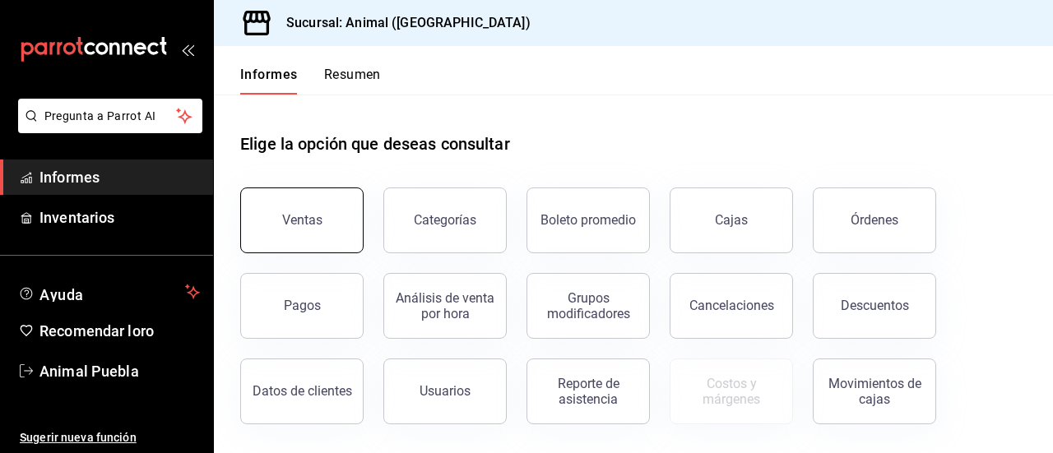
click at [315, 223] on font "Ventas" at bounding box center [302, 220] width 40 height 16
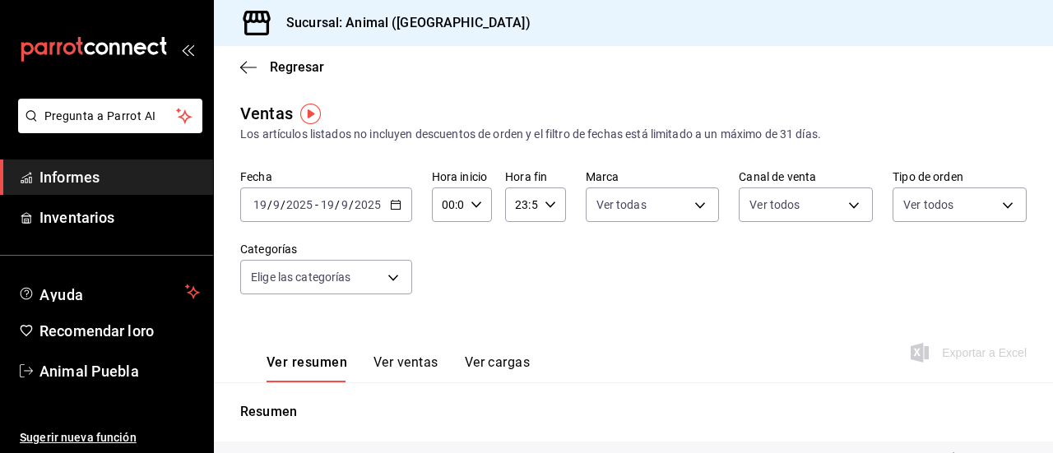
click at [403, 207] on div "[DATE] [DATE] - [DATE] [DATE]" at bounding box center [326, 205] width 172 height 35
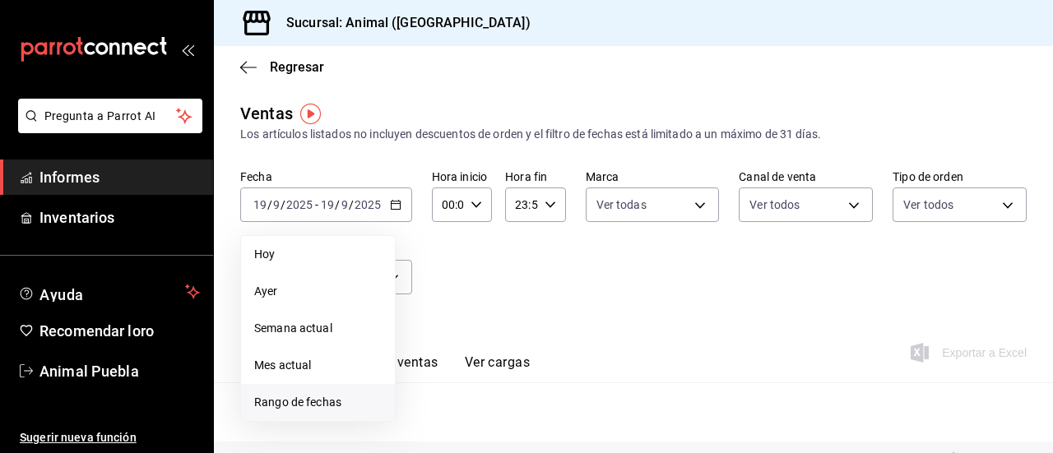
click at [323, 402] on font "Rango de fechas" at bounding box center [297, 402] width 87 height 13
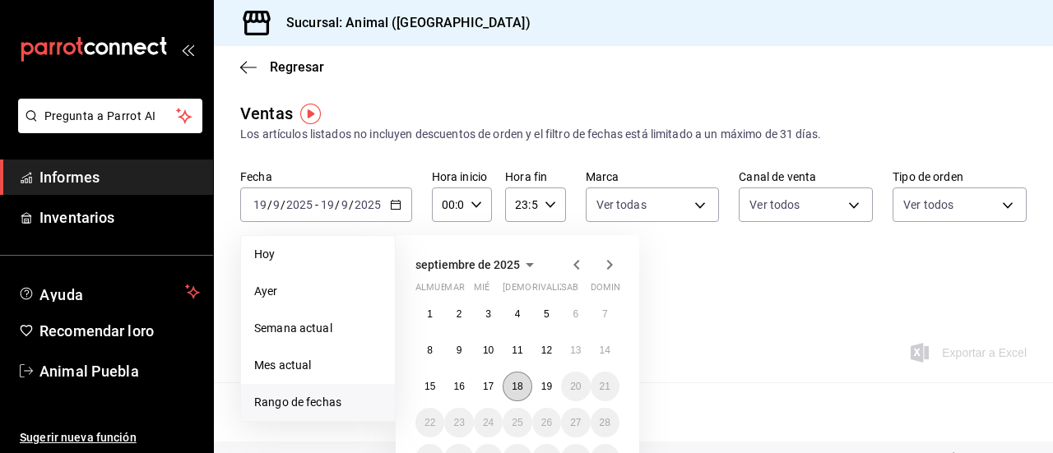
click at [518, 391] on font "18" at bounding box center [517, 387] width 11 height 12
click at [545, 392] on button "19" at bounding box center [546, 387] width 29 height 30
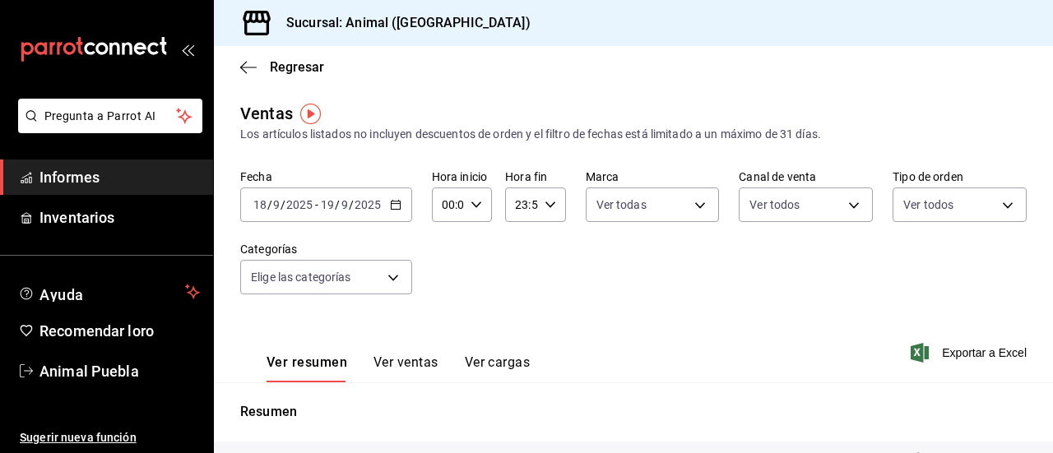
click at [474, 197] on div "00:00 Hora inicio" at bounding box center [462, 205] width 60 height 35
click at [446, 328] on font "02" at bounding box center [445, 325] width 13 height 13
click at [546, 207] on div at bounding box center [526, 226] width 1053 height 453
click at [546, 207] on \(Stroke\) "button" at bounding box center [550, 205] width 10 height 6
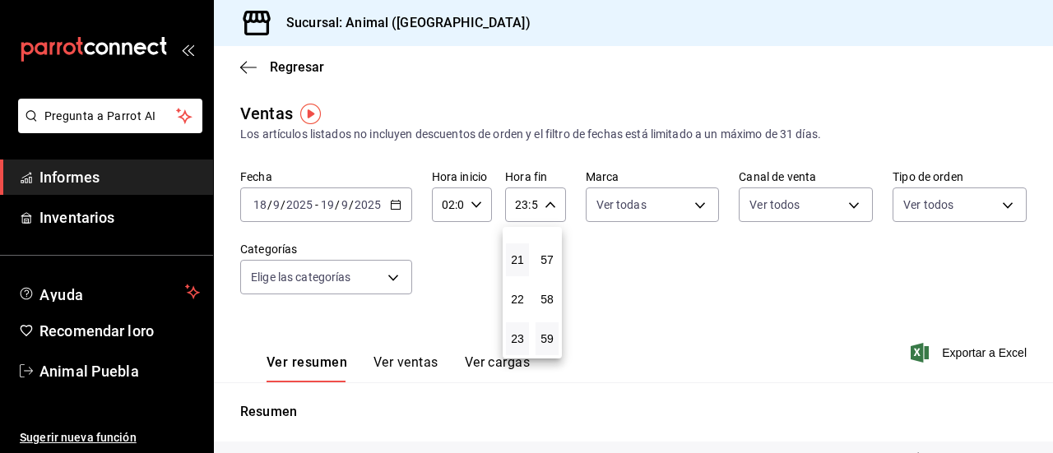
click at [517, 268] on button "21" at bounding box center [517, 260] width 23 height 33
click at [517, 268] on button "04" at bounding box center [517, 279] width 23 height 33
click at [556, 260] on button "57" at bounding box center [547, 260] width 23 height 33
click at [556, 260] on button "00" at bounding box center [547, 246] width 23 height 33
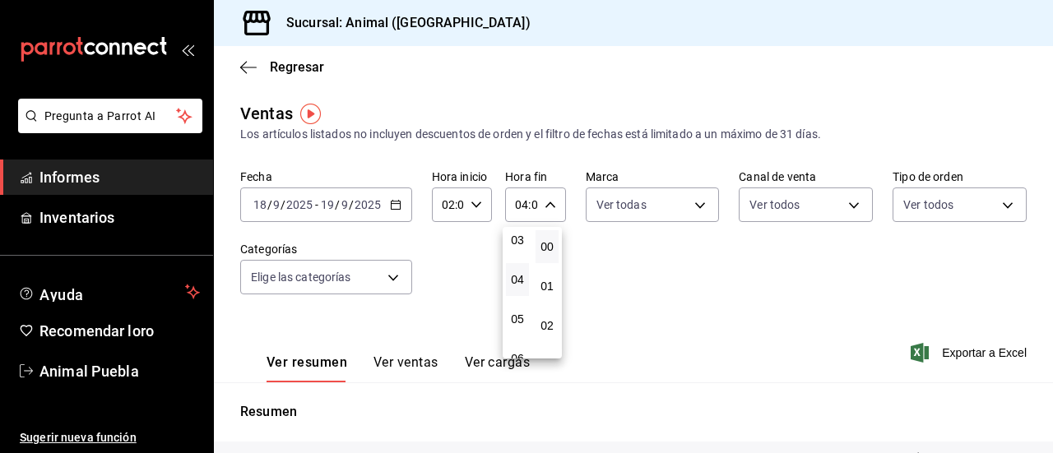
click at [556, 260] on button "00" at bounding box center [547, 246] width 23 height 33
click at [629, 290] on div at bounding box center [526, 226] width 1053 height 453
click at [391, 204] on \(Stroke\) "button" at bounding box center [395, 203] width 9 height 1
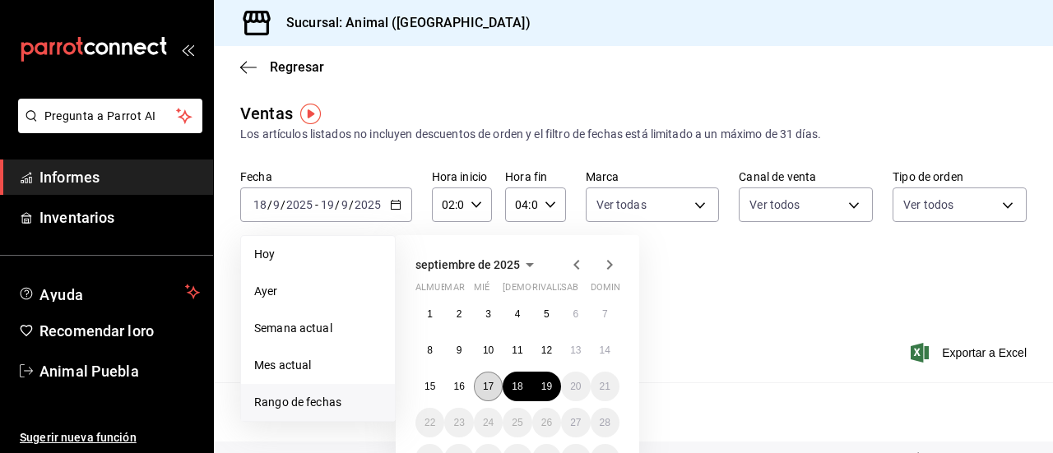
click at [489, 384] on font "17" at bounding box center [488, 387] width 11 height 12
click at [518, 384] on font "18" at bounding box center [517, 387] width 11 height 12
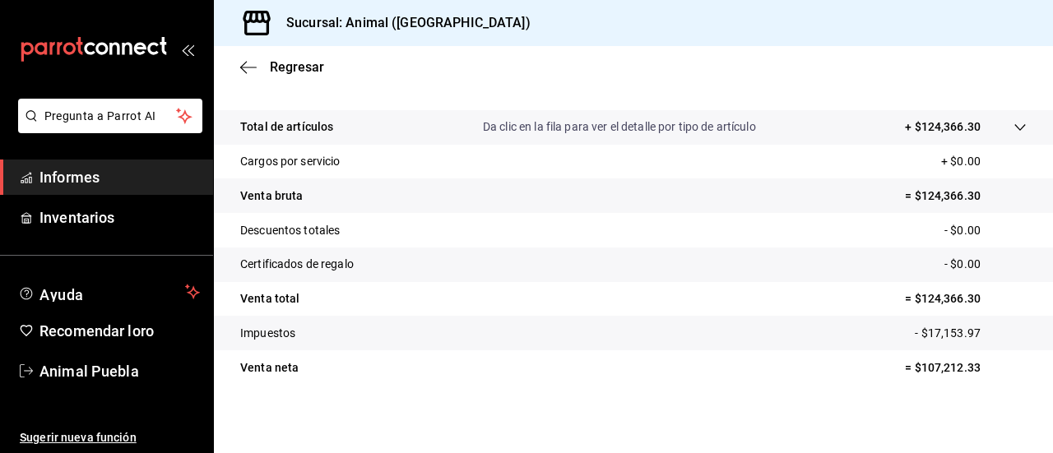
scroll to position [336, 0]
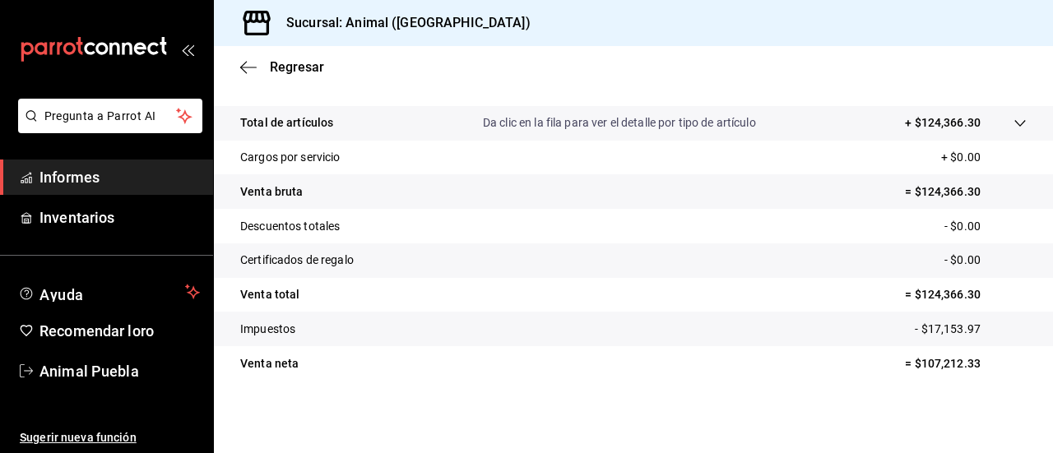
click at [843, 392] on div "Total de artículos Da clic en la fila para ver el detalle por tipo de artículo …" at bounding box center [633, 253] width 839 height 295
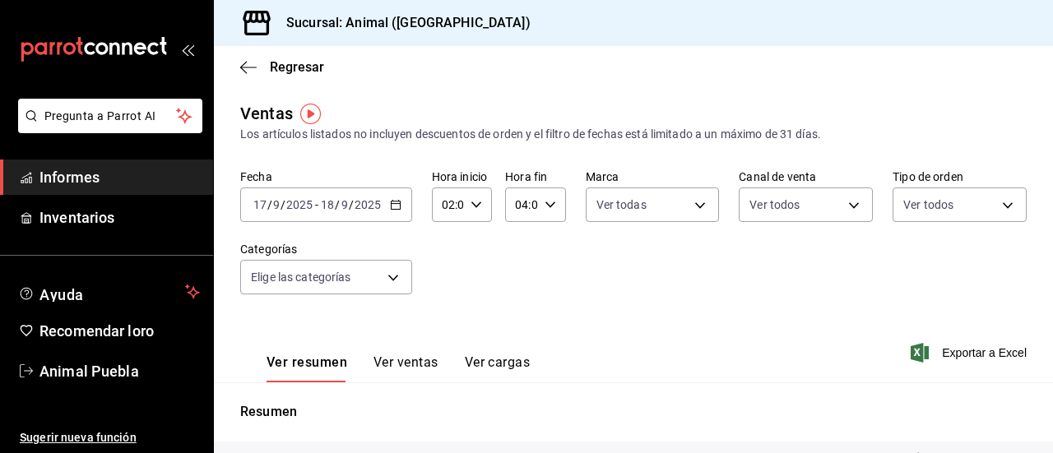
click at [397, 207] on icon "button" at bounding box center [396, 205] width 12 height 12
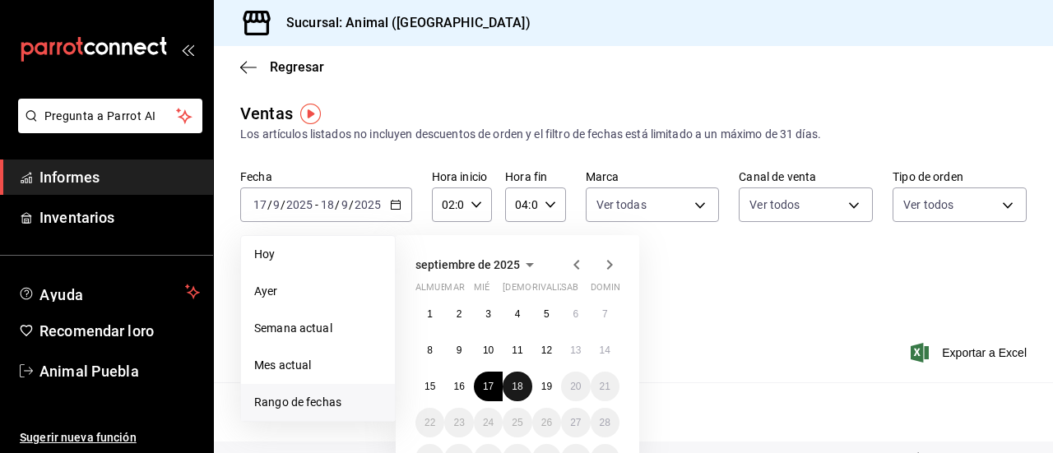
click at [521, 388] on font "18" at bounding box center [517, 387] width 11 height 12
click at [545, 392] on button "19" at bounding box center [546, 387] width 29 height 30
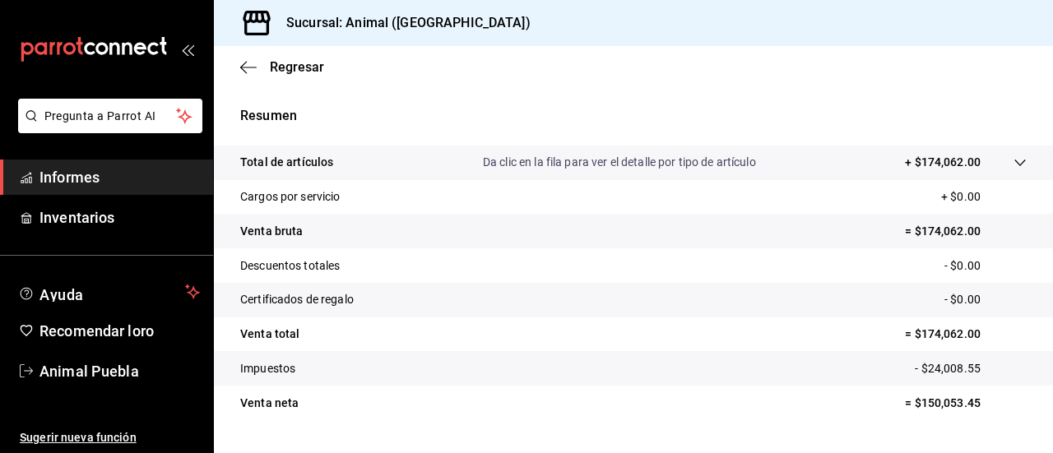
scroll to position [329, 0]
